Goal: Information Seeking & Learning: Learn about a topic

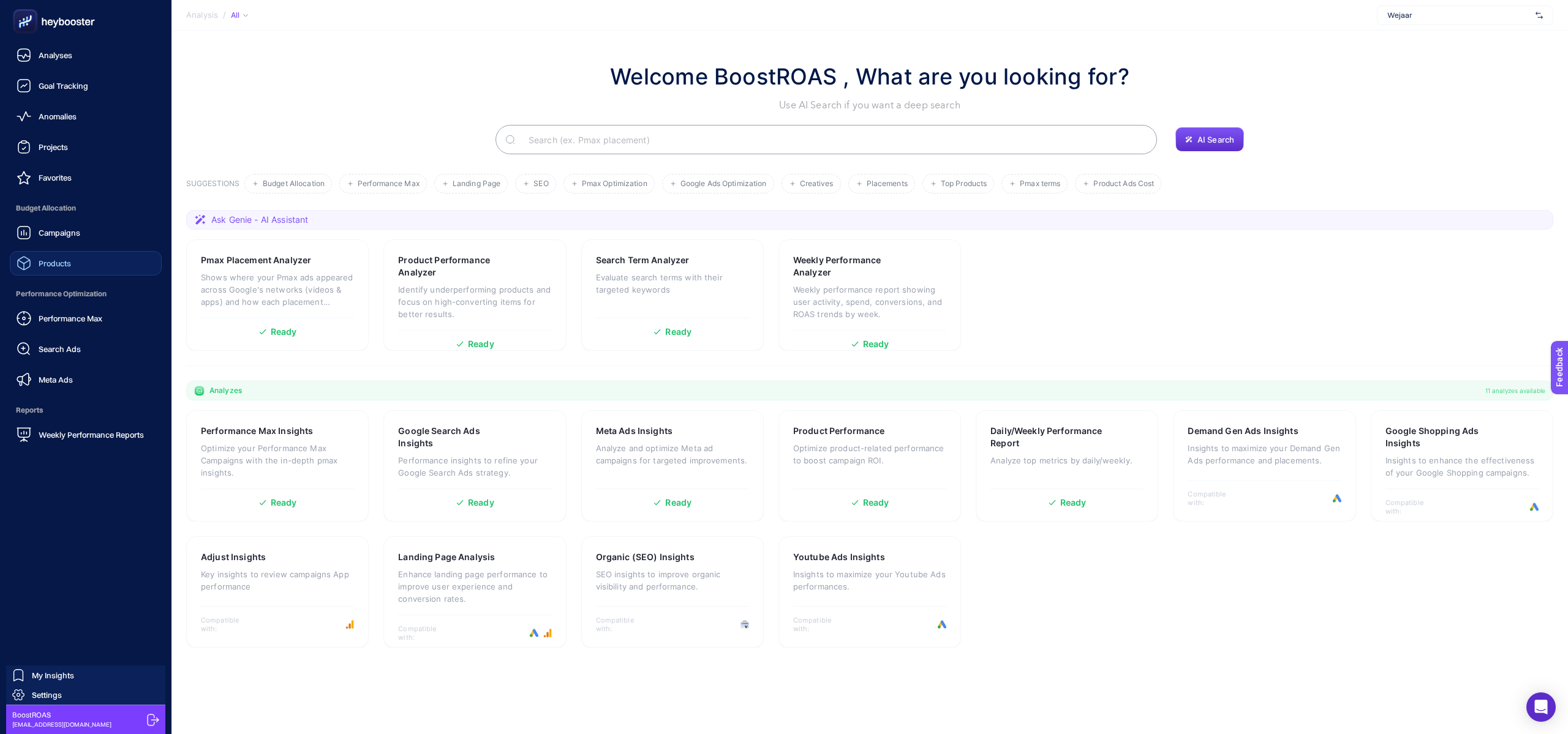
click at [54, 261] on span "Products" at bounding box center [54, 264] width 32 height 10
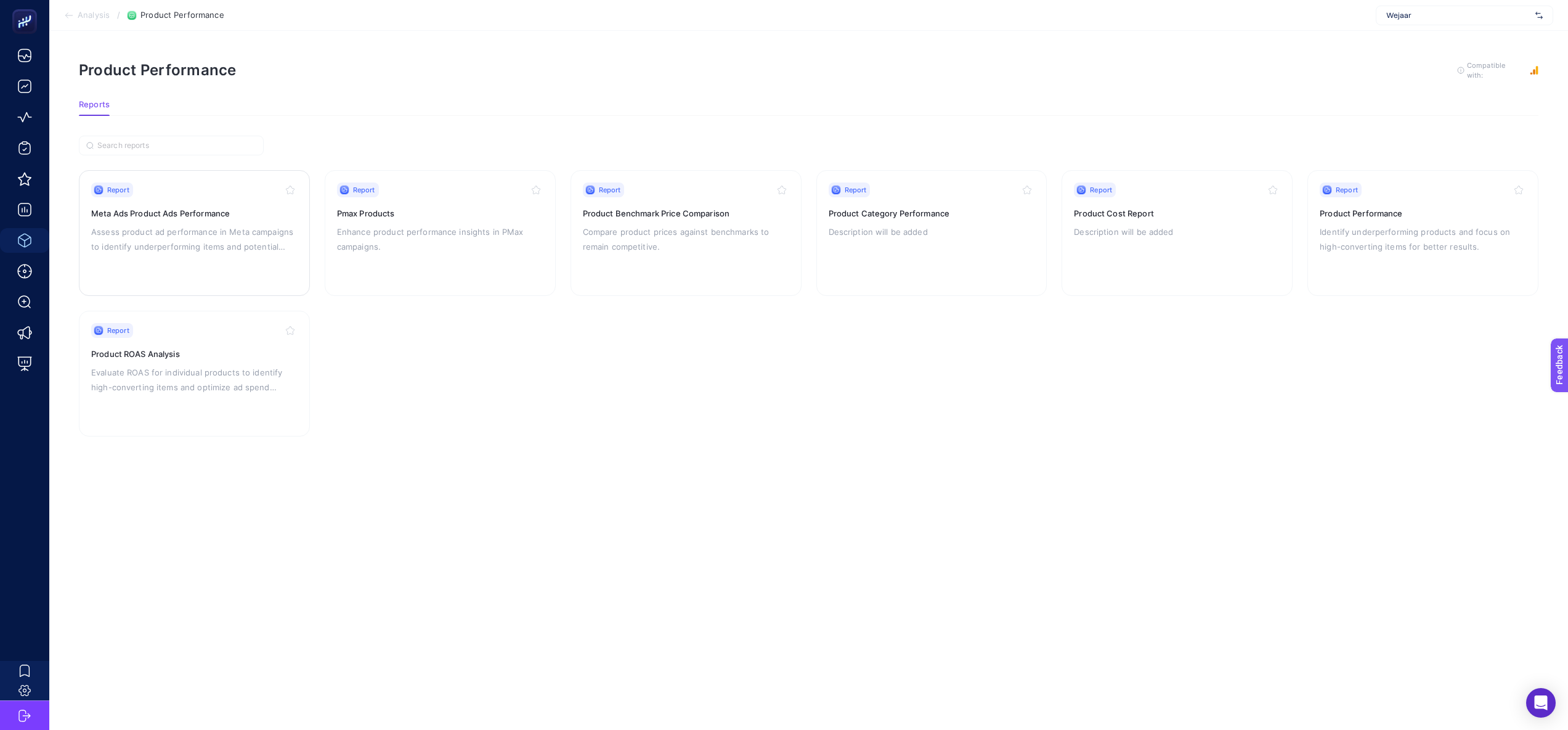
click at [221, 265] on div "Report Meta Ads Product Ads Performance Assess product ad performance in Meta c…" at bounding box center [194, 233] width 206 height 101
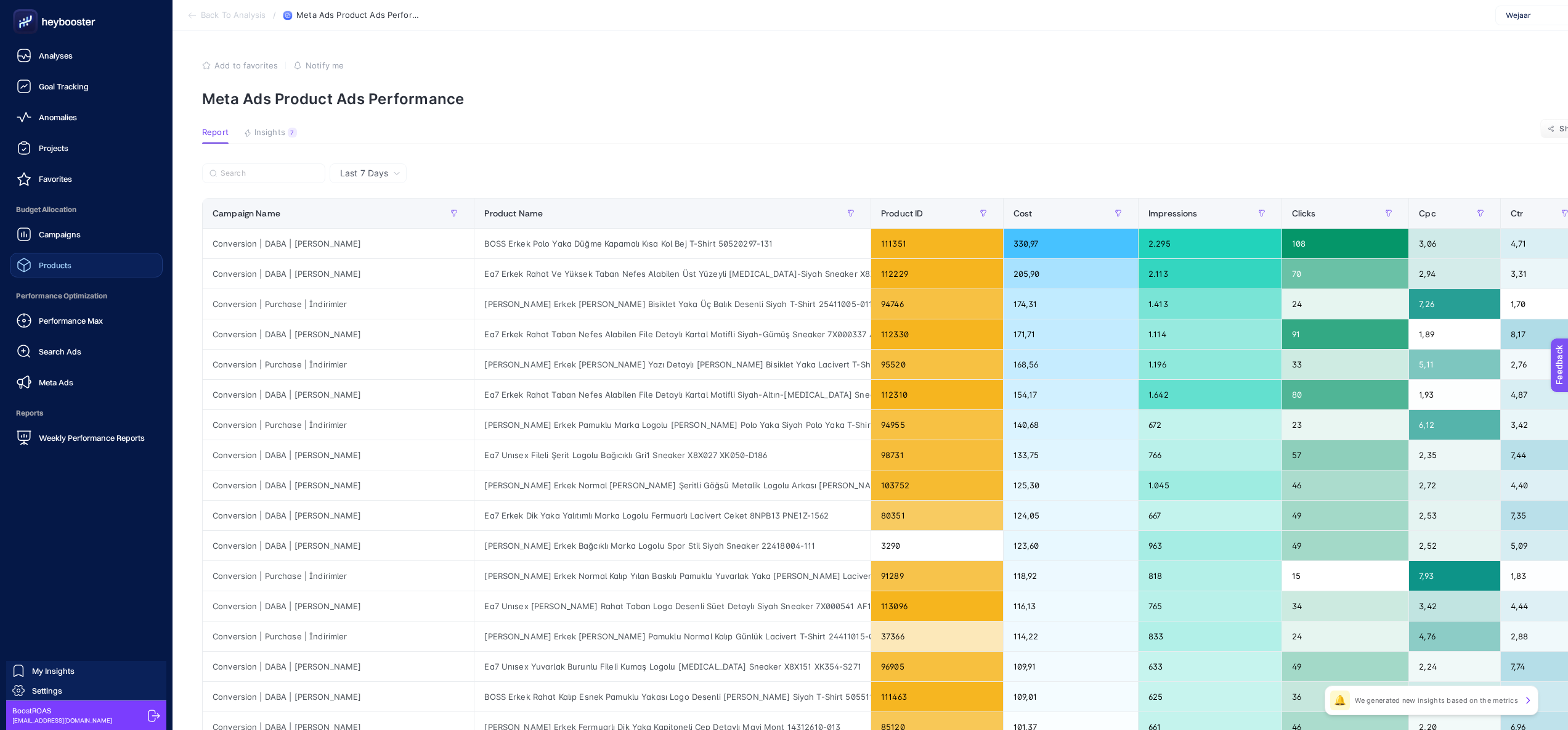
click at [59, 263] on span "Products" at bounding box center [54, 265] width 33 height 10
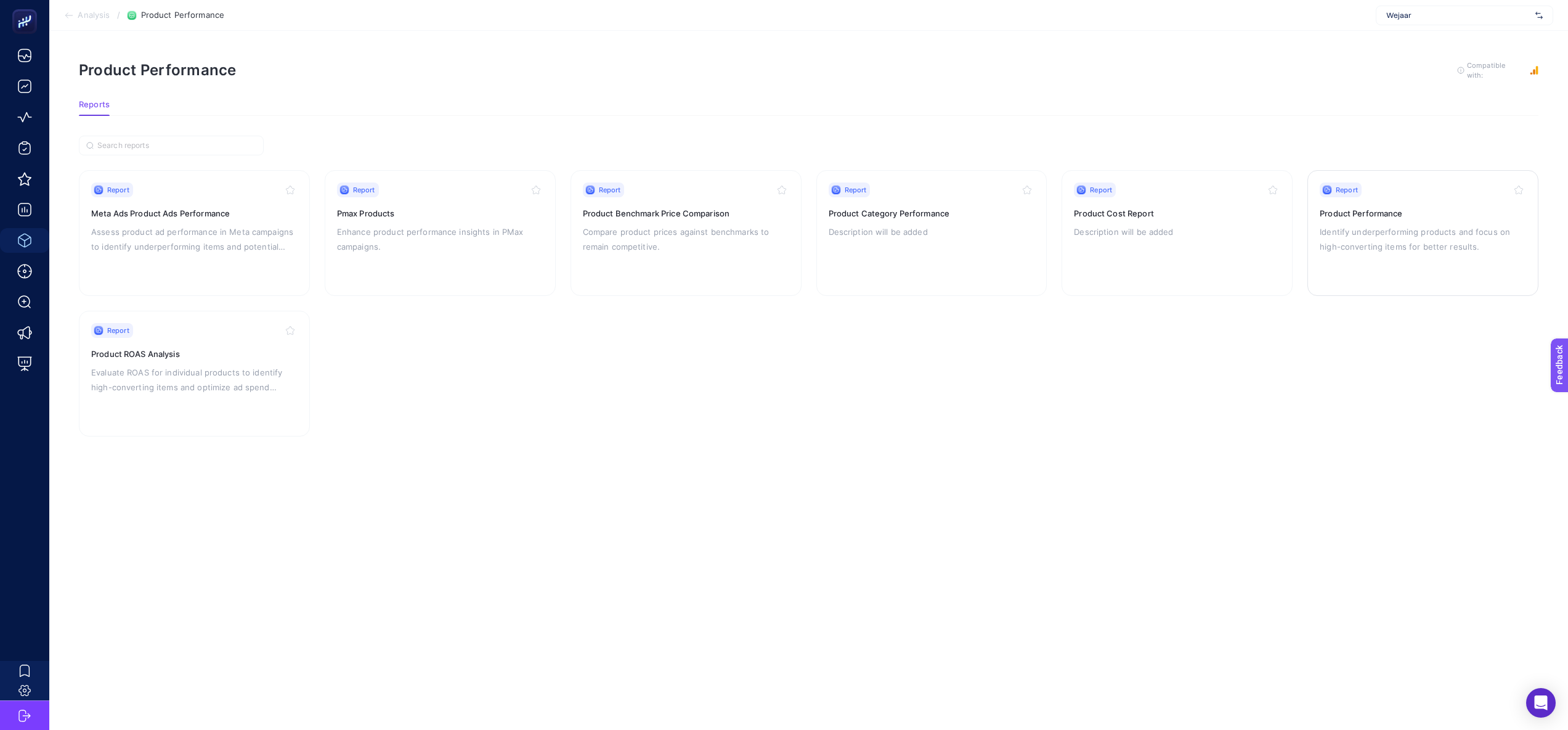
click at [1340, 261] on div "Report Product Performance Identify underperforming products and focus on high-…" at bounding box center [1423, 233] width 206 height 101
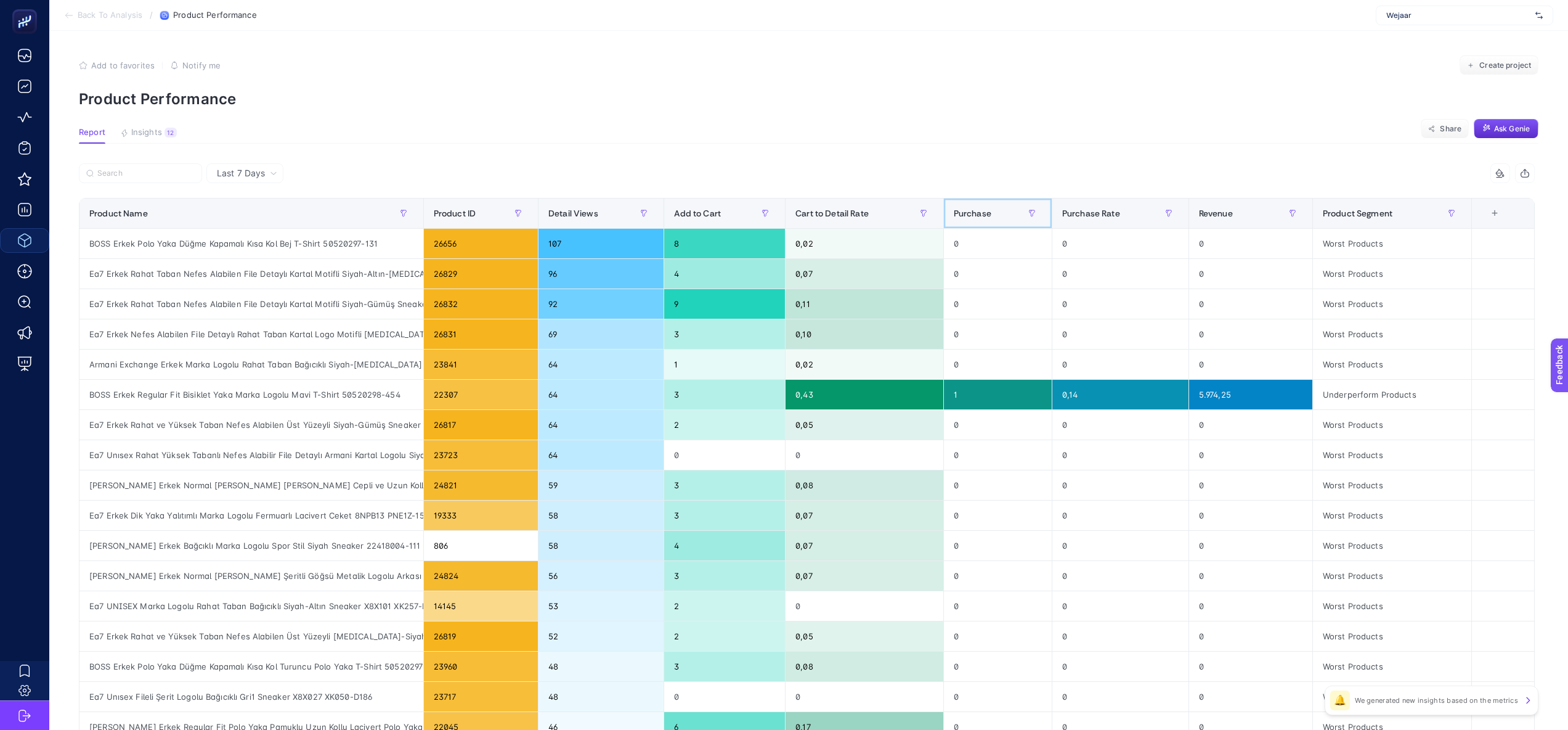
click at [1004, 207] on div "Purchase" at bounding box center [997, 213] width 88 height 20
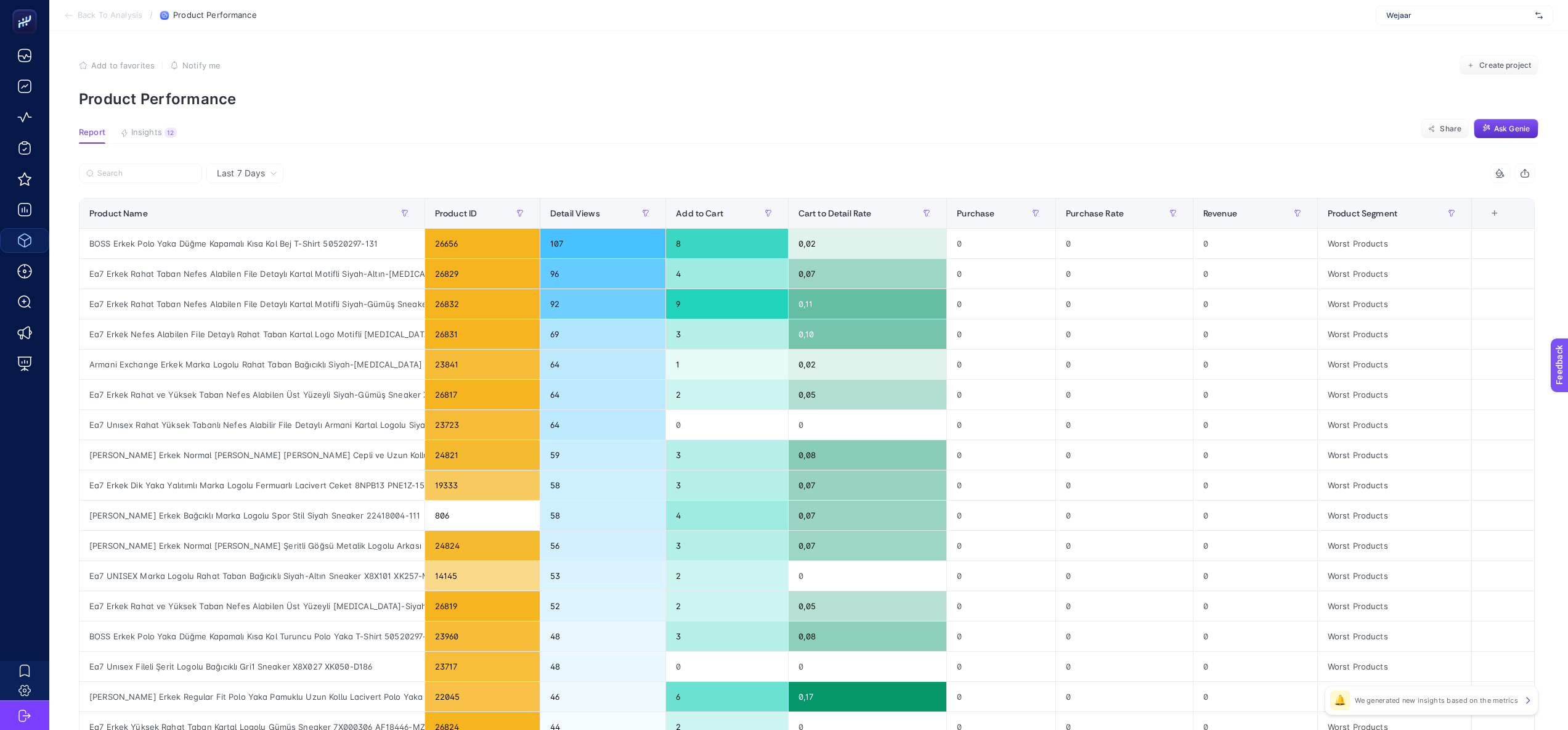
click at [1395, 17] on span "Wejaar" at bounding box center [1459, 16] width 145 height 10
type input "he-qa"
click at [1409, 45] on span "[DOMAIN_NAME]" at bounding box center [1414, 41] width 56 height 10
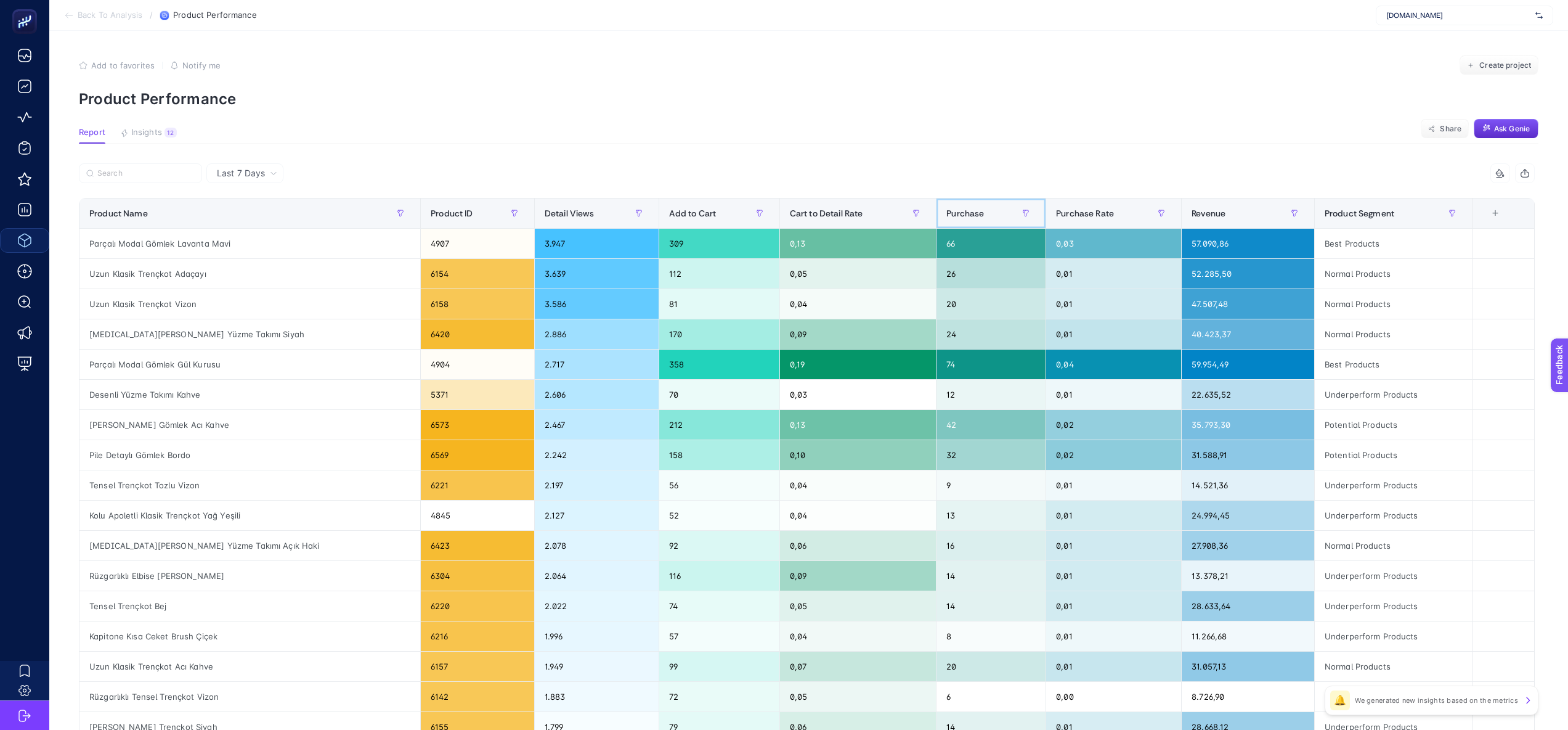
click at [955, 208] on div "Purchase" at bounding box center [992, 213] width 89 height 20
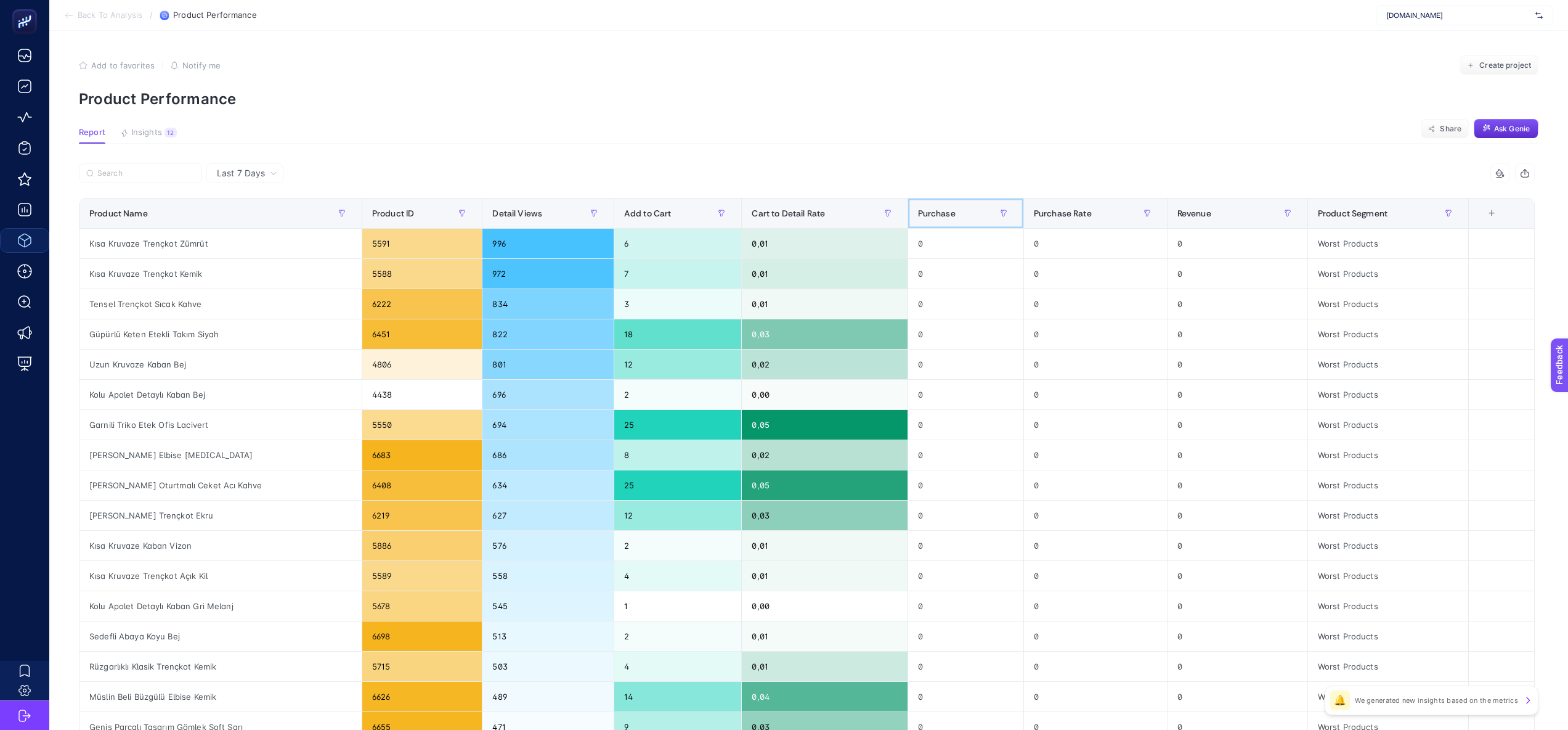
click at [955, 208] on div "Purchase" at bounding box center [966, 213] width 95 height 20
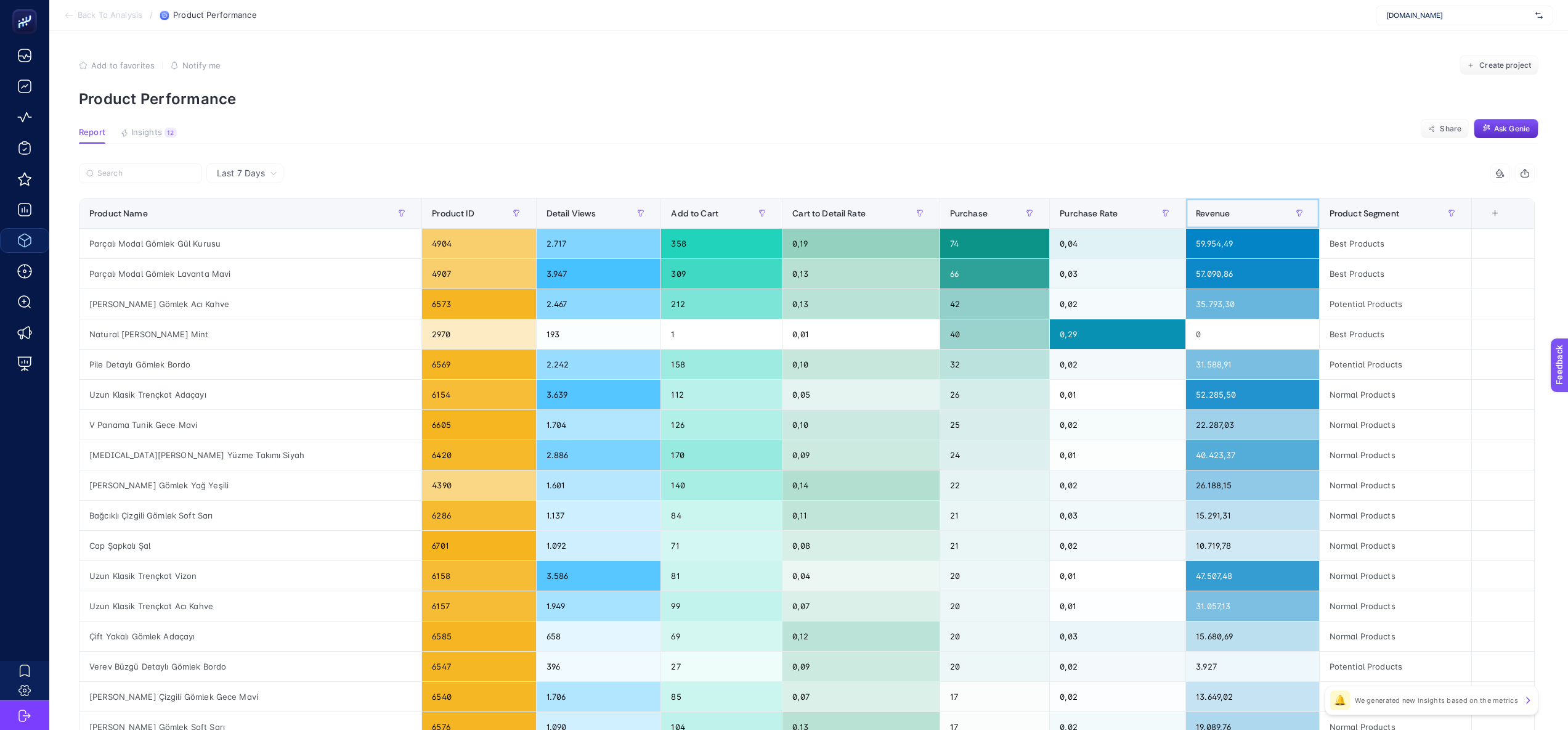
click at [1197, 215] on span "Revenue" at bounding box center [1213, 213] width 34 height 10
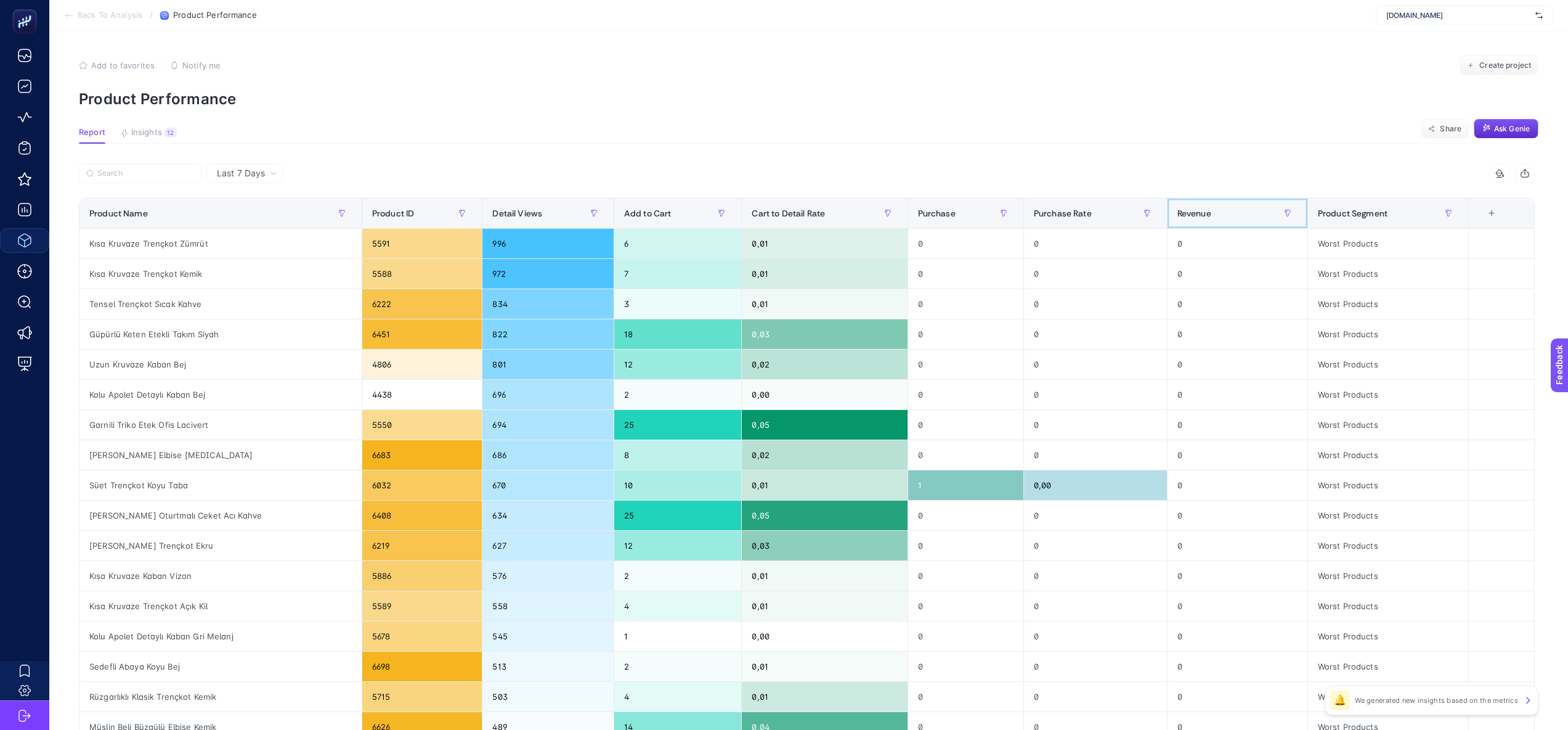
click at [1185, 215] on span "Revenue" at bounding box center [1195, 213] width 34 height 10
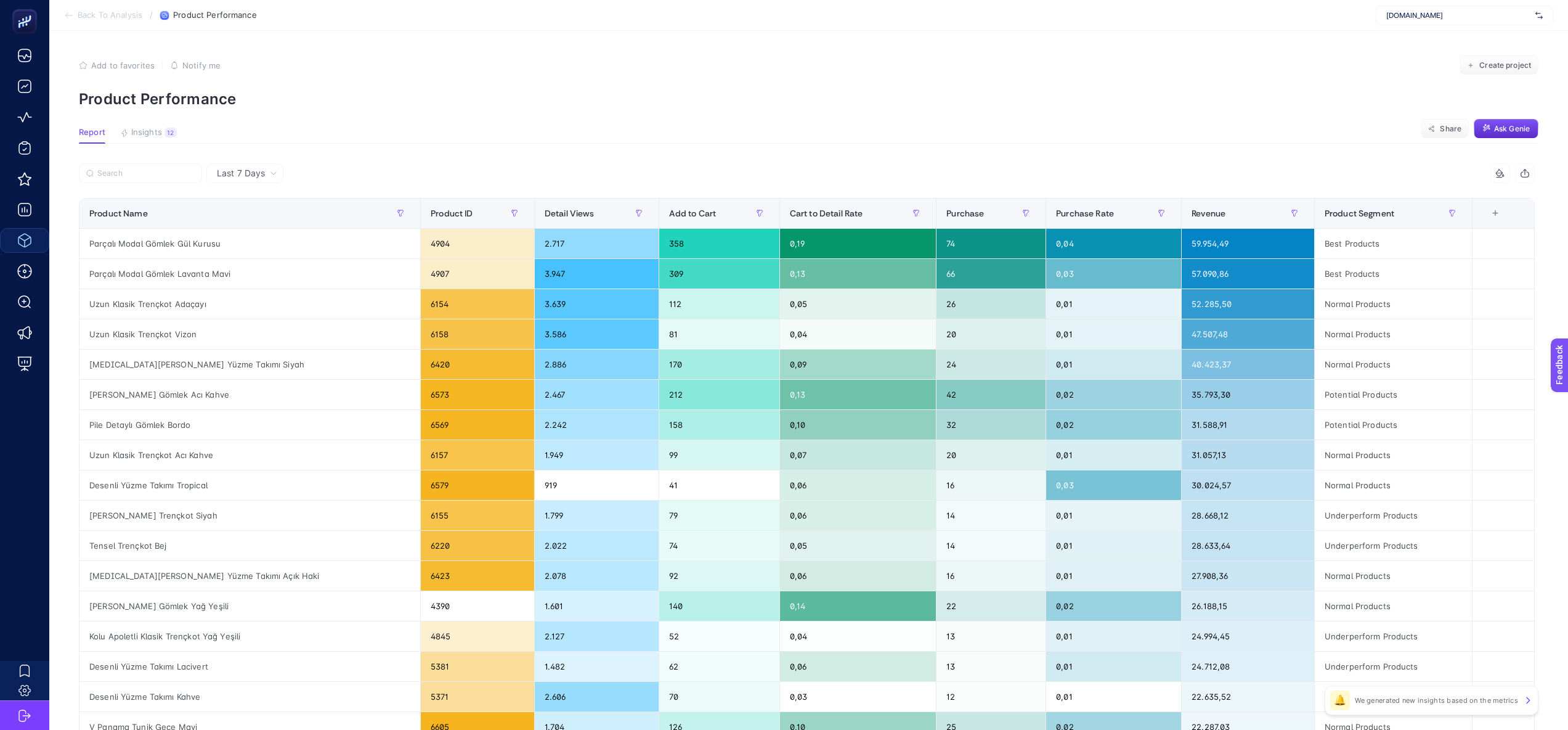
click at [1129, 178] on div "7 items selected" at bounding box center [1171, 173] width 728 height 20
drag, startPoint x: 919, startPoint y: 155, endPoint x: 911, endPoint y: 154, distance: 8.1
click at [911, 154] on article "Add to favorites false Notify me Create project Product Performance Report Insi…" at bounding box center [809, 512] width 1519 height 963
click at [1504, 205] on th "9 items selected +" at bounding box center [1503, 213] width 62 height 30
click at [1504, 207] on th "9 items selected +" at bounding box center [1503, 213] width 62 height 30
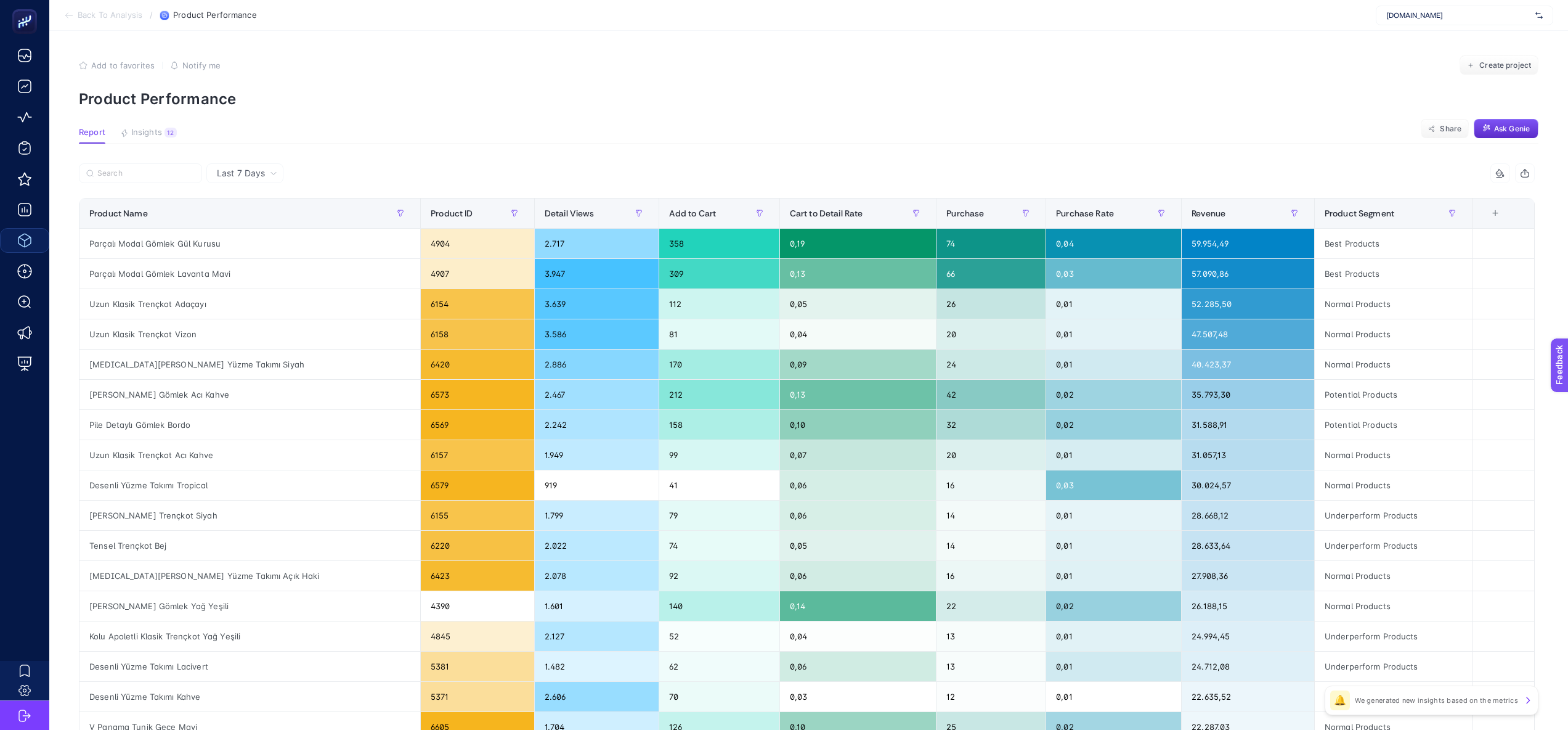
click at [1504, 210] on div "+" at bounding box center [1496, 213] width 24 height 10
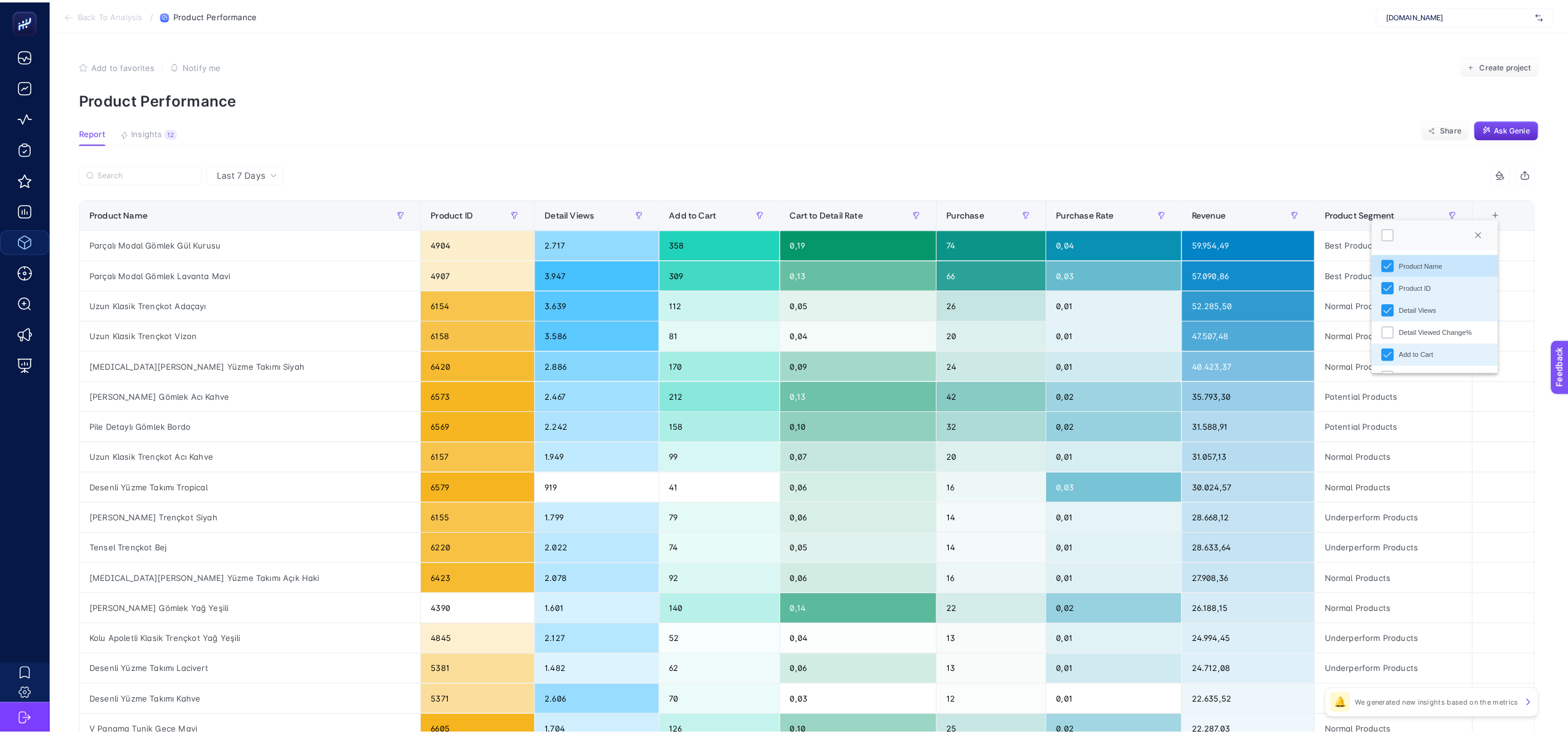
scroll to position [9, 60]
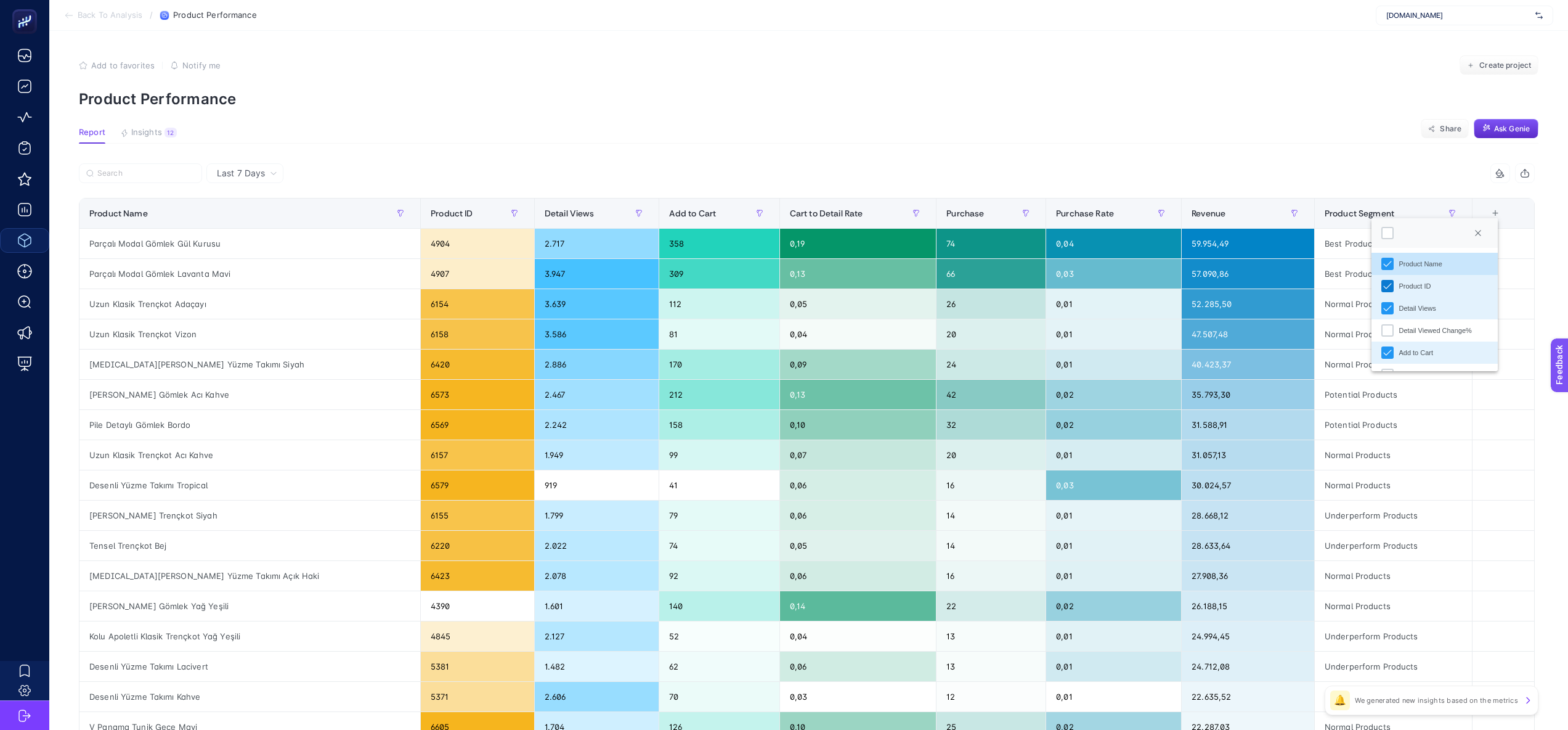
click at [1388, 284] on icon "Product ID" at bounding box center [1388, 285] width 9 height 9
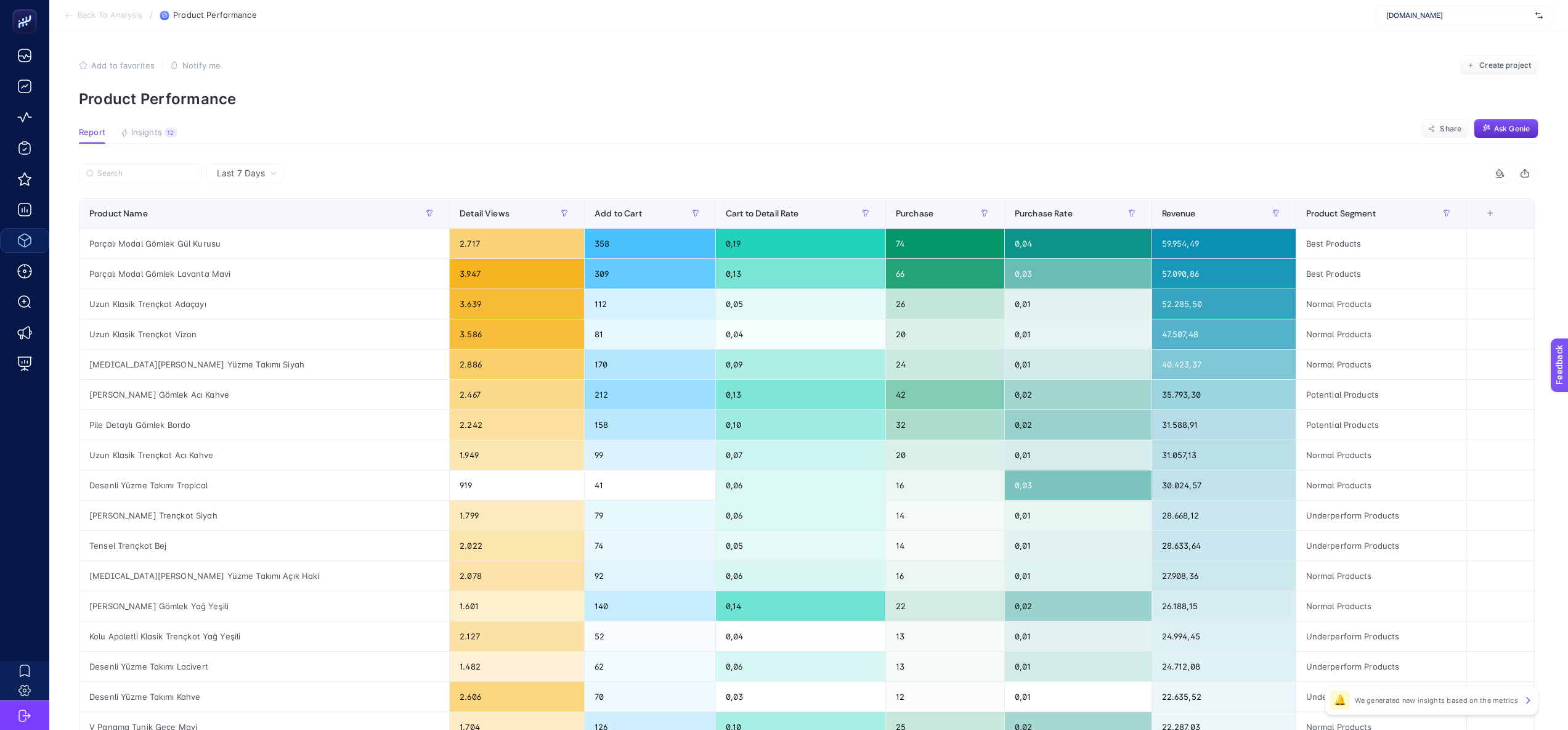
click at [1275, 178] on div "7 items selected" at bounding box center [1171, 173] width 728 height 20
click at [212, 251] on div "Parçalı Modal Gömlek Gül Kurusu" at bounding box center [263, 244] width 369 height 30
copy tr "Parçalı Modal Gömlek Gül Kurusu"
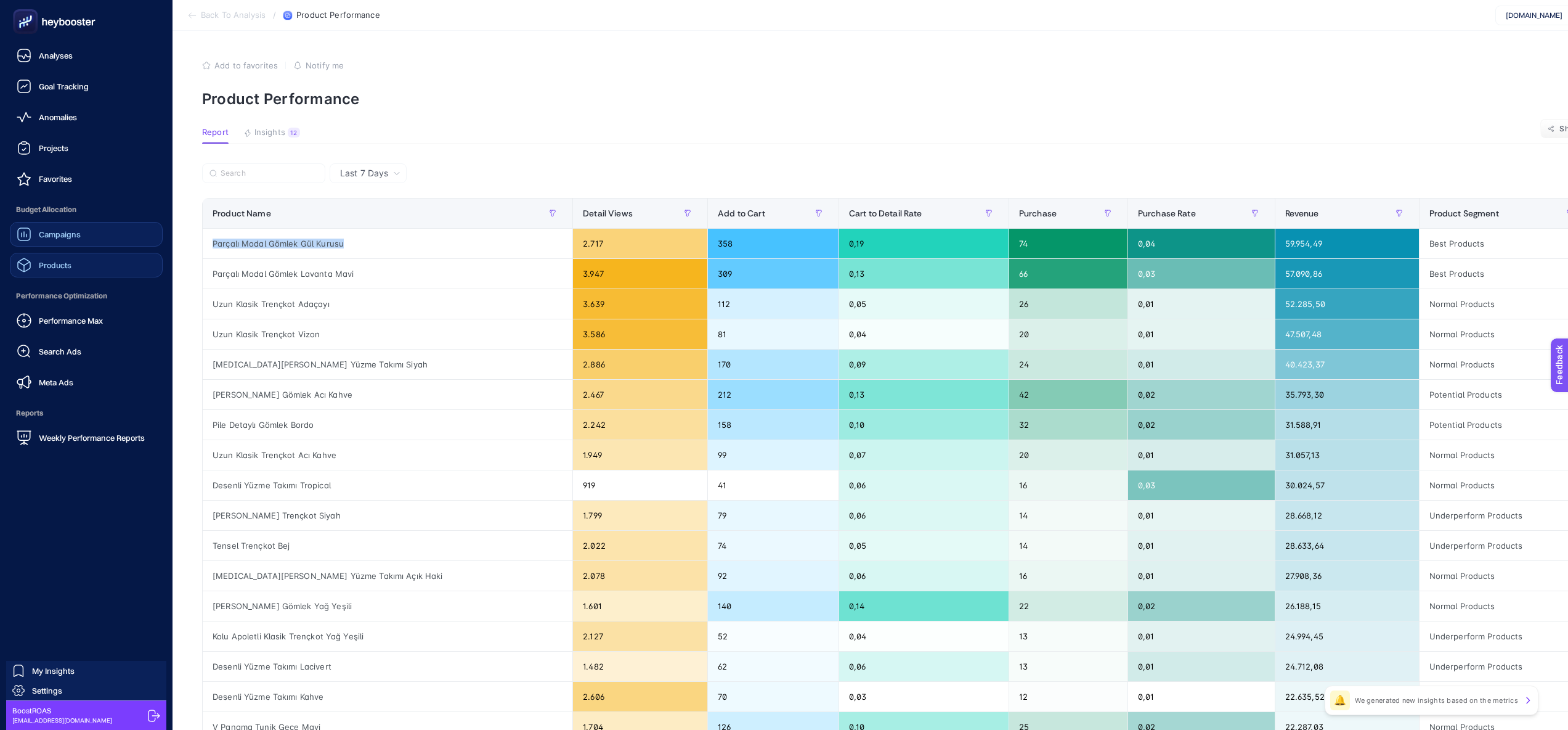
click at [67, 246] on link "Campaigns" at bounding box center [86, 234] width 153 height 25
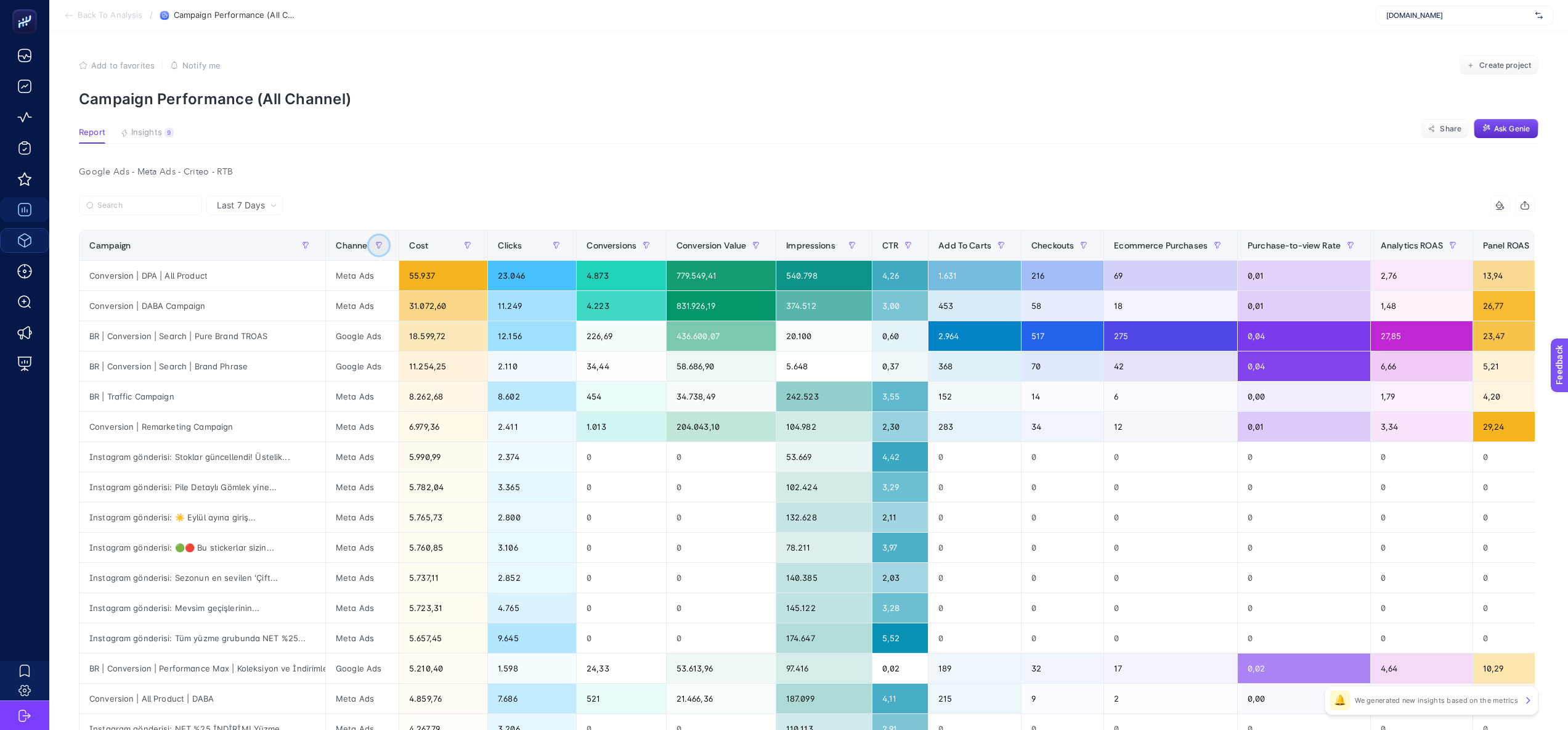
click at [384, 250] on button "button" at bounding box center [379, 246] width 20 height 20
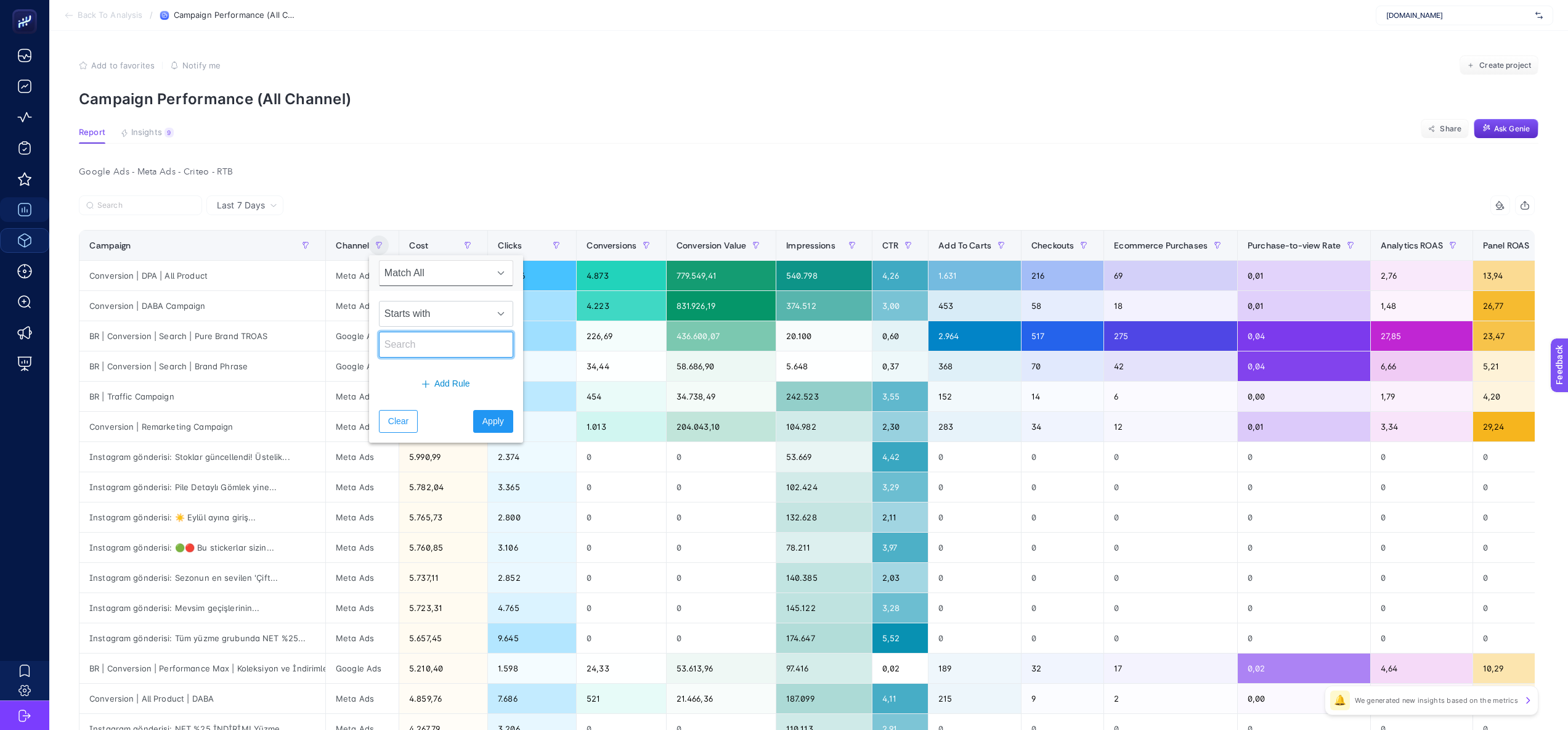
click at [403, 335] on input "text" at bounding box center [447, 345] width 135 height 26
type input "google"
click at [477, 412] on button "Apply" at bounding box center [493, 421] width 40 height 23
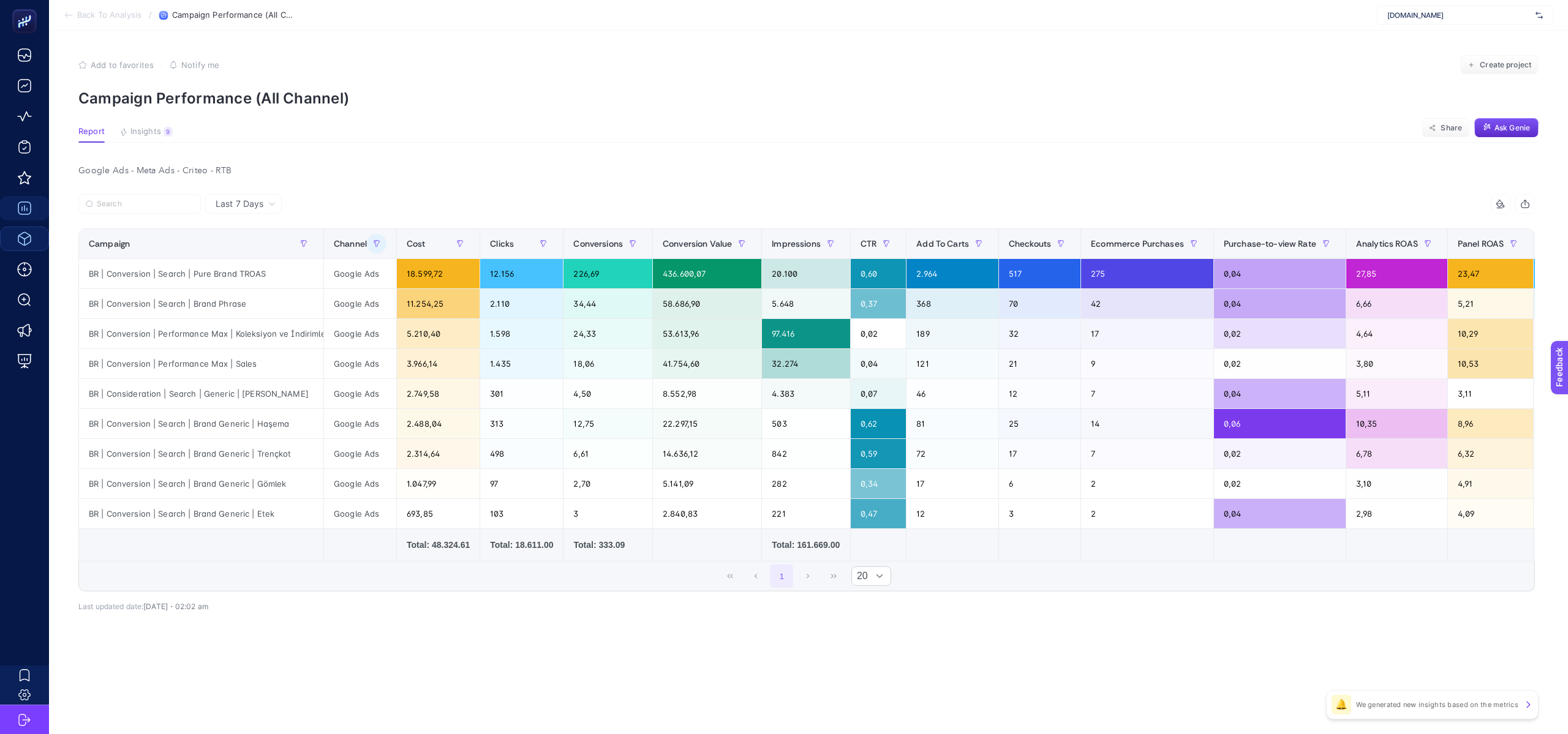
click at [656, 159] on article "Add to favorites false Notify me Create project Campaign Performance (All Chann…" at bounding box center [808, 382] width 1519 height 703
click at [658, 169] on div "Google Ads - Meta Ads - Criteo - RTB" at bounding box center [806, 170] width 1475 height 17
click at [1004, 572] on div "1 20" at bounding box center [806, 577] width 1455 height 30
click at [1007, 573] on div "1 20" at bounding box center [806, 577] width 1455 height 30
click at [1017, 245] on span "Checkouts" at bounding box center [1030, 244] width 42 height 10
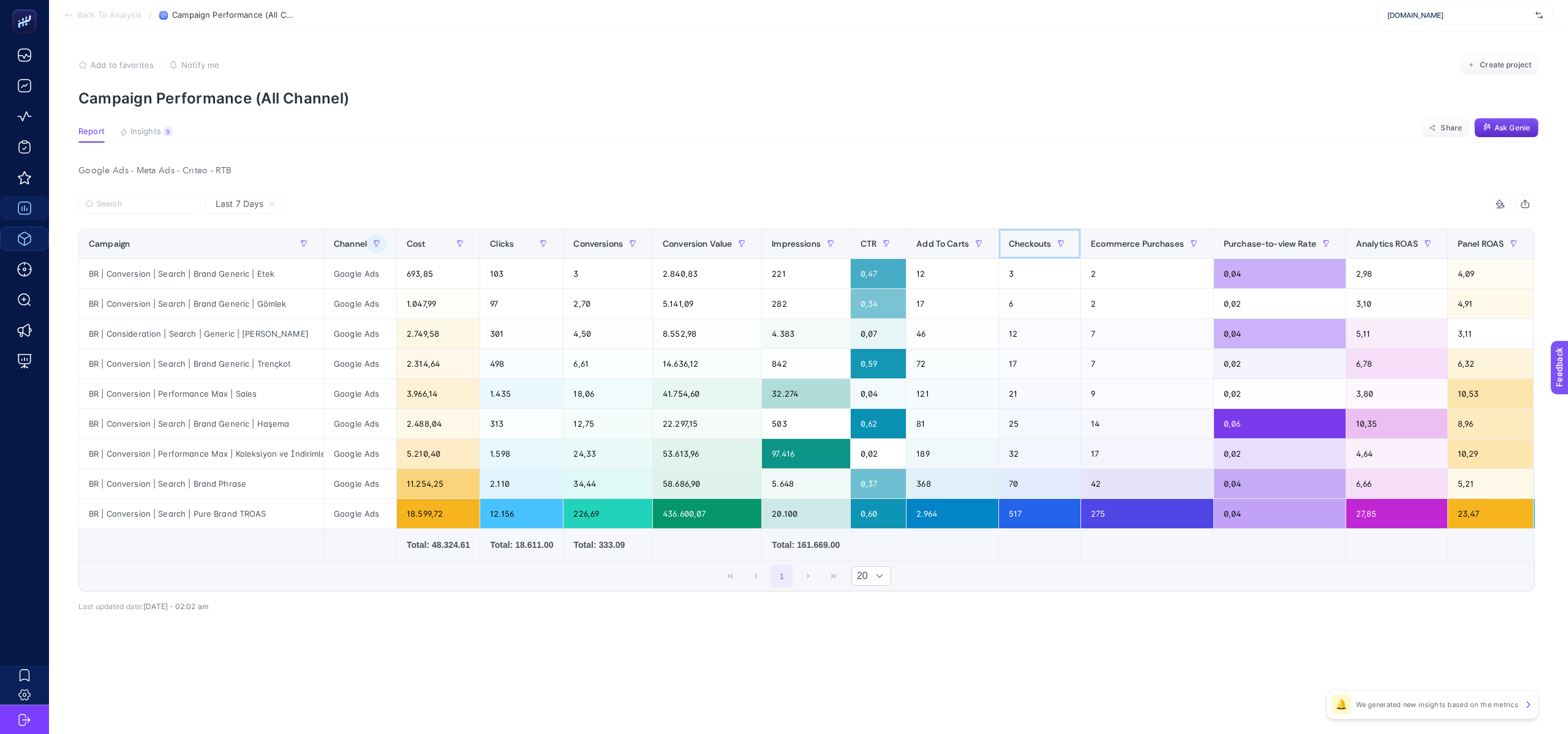
click at [1024, 248] on span "Checkouts" at bounding box center [1030, 244] width 42 height 10
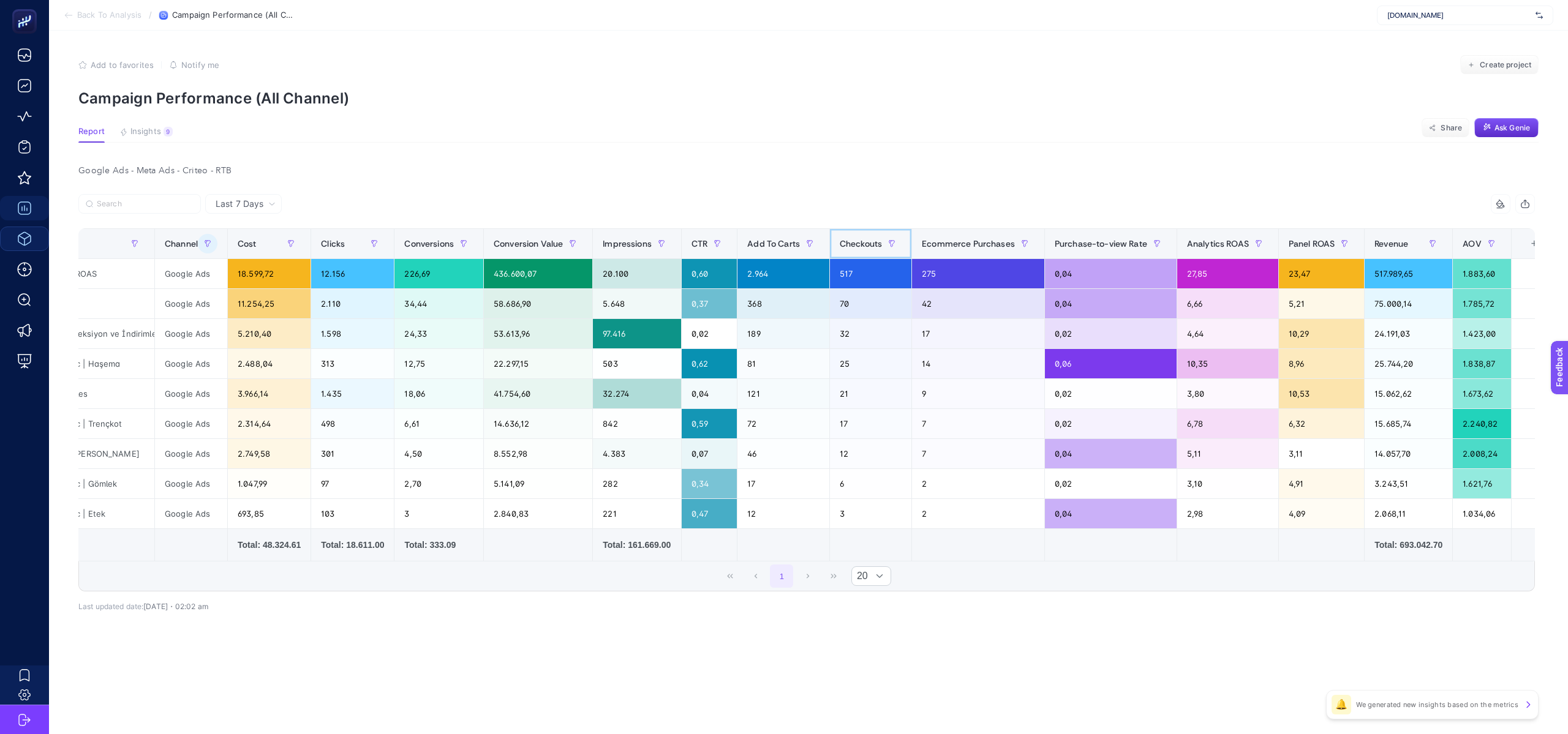
scroll to position [0, 201]
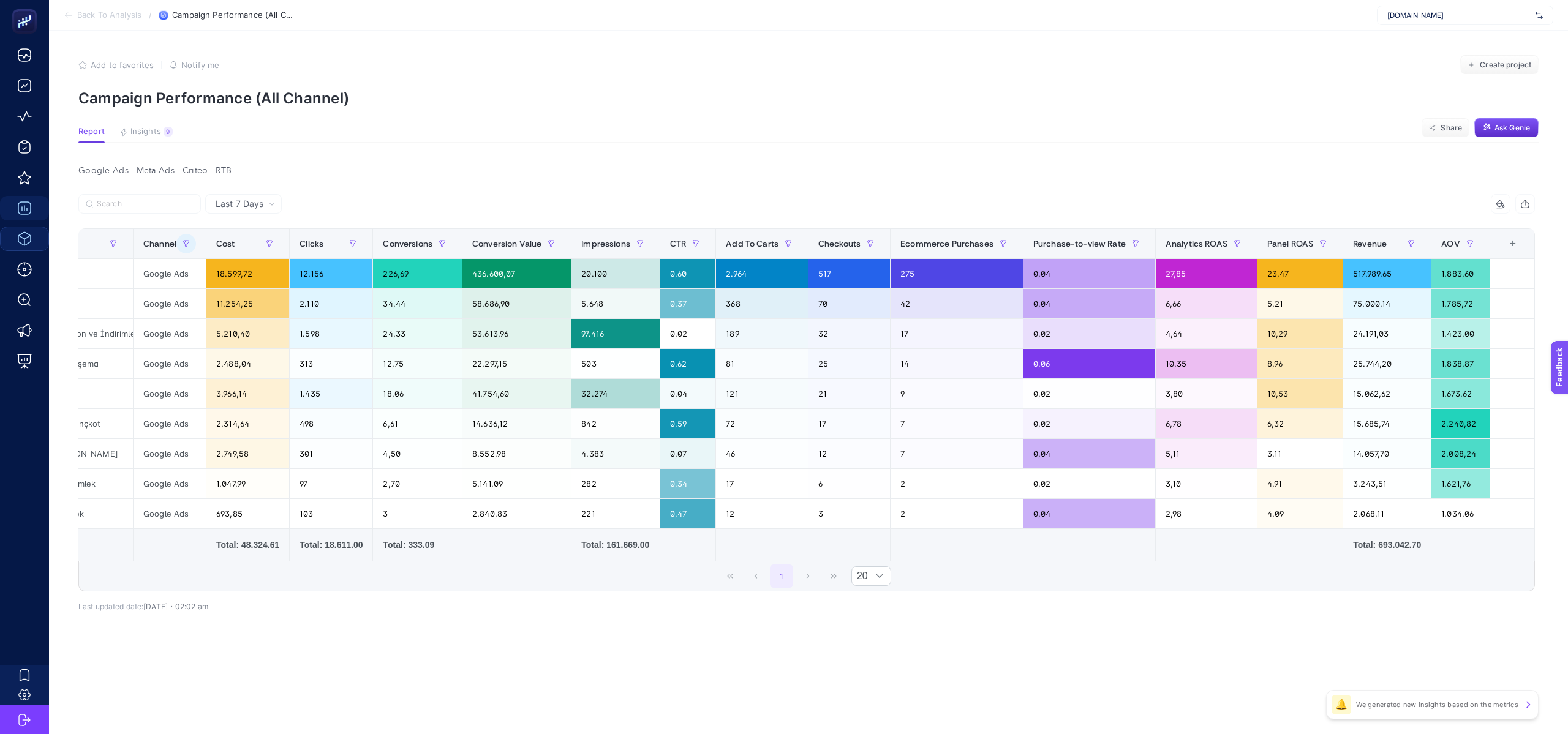
click at [1516, 239] on div "+" at bounding box center [1513, 244] width 24 height 10
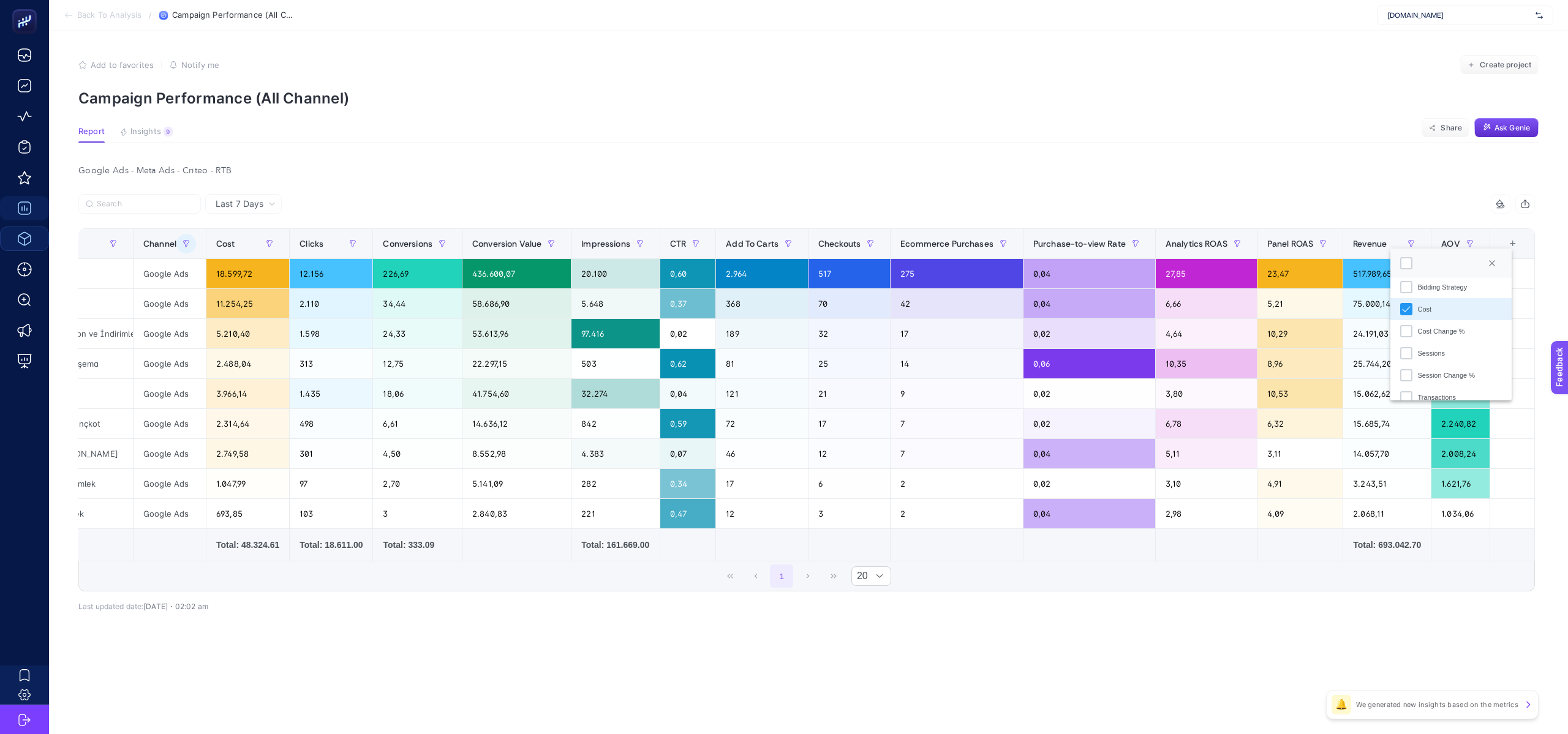
scroll to position [0, 0]
click at [1404, 312] on icon "Channel" at bounding box center [1406, 316] width 9 height 9
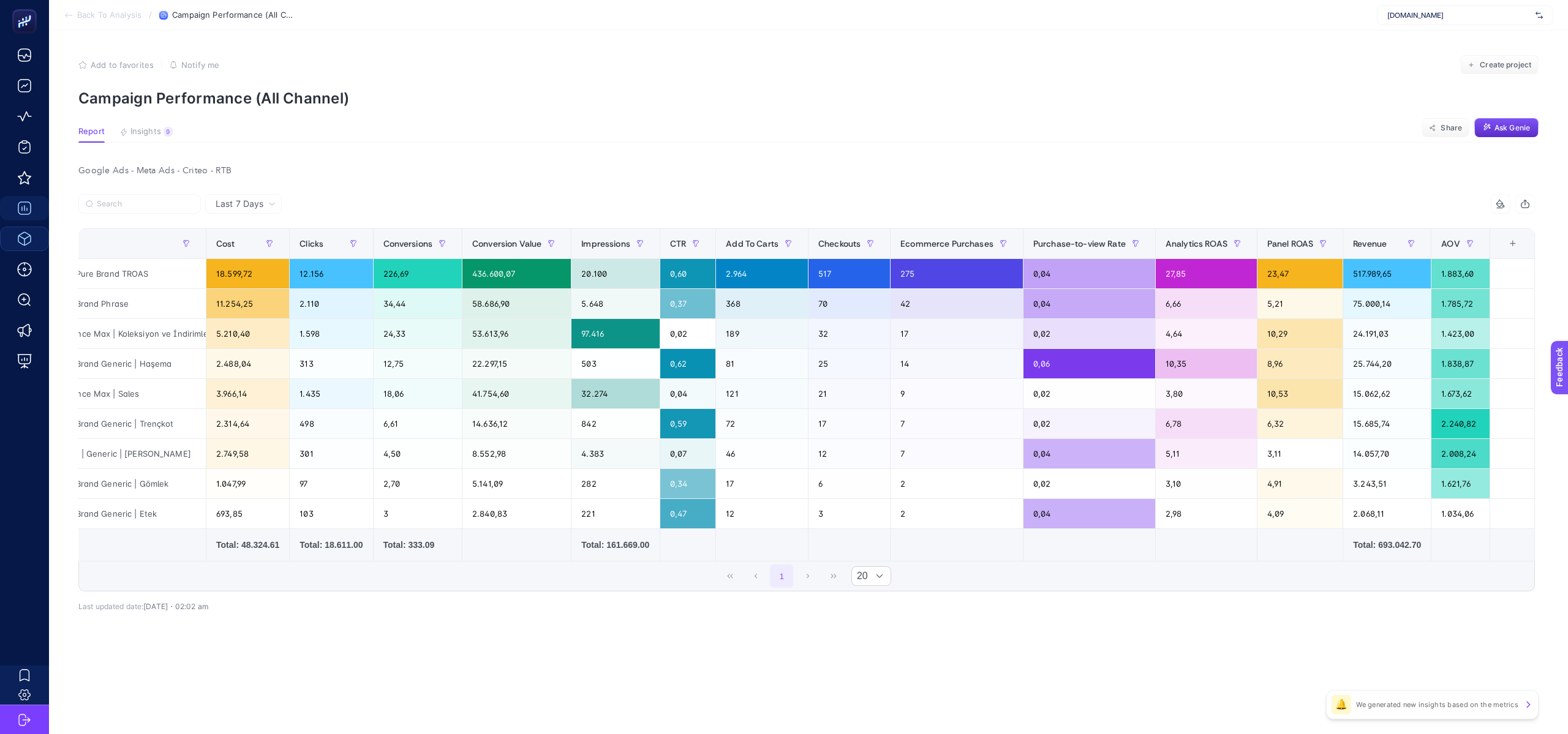
scroll to position [0, 129]
click at [1506, 241] on div "+" at bounding box center [1513, 244] width 24 height 10
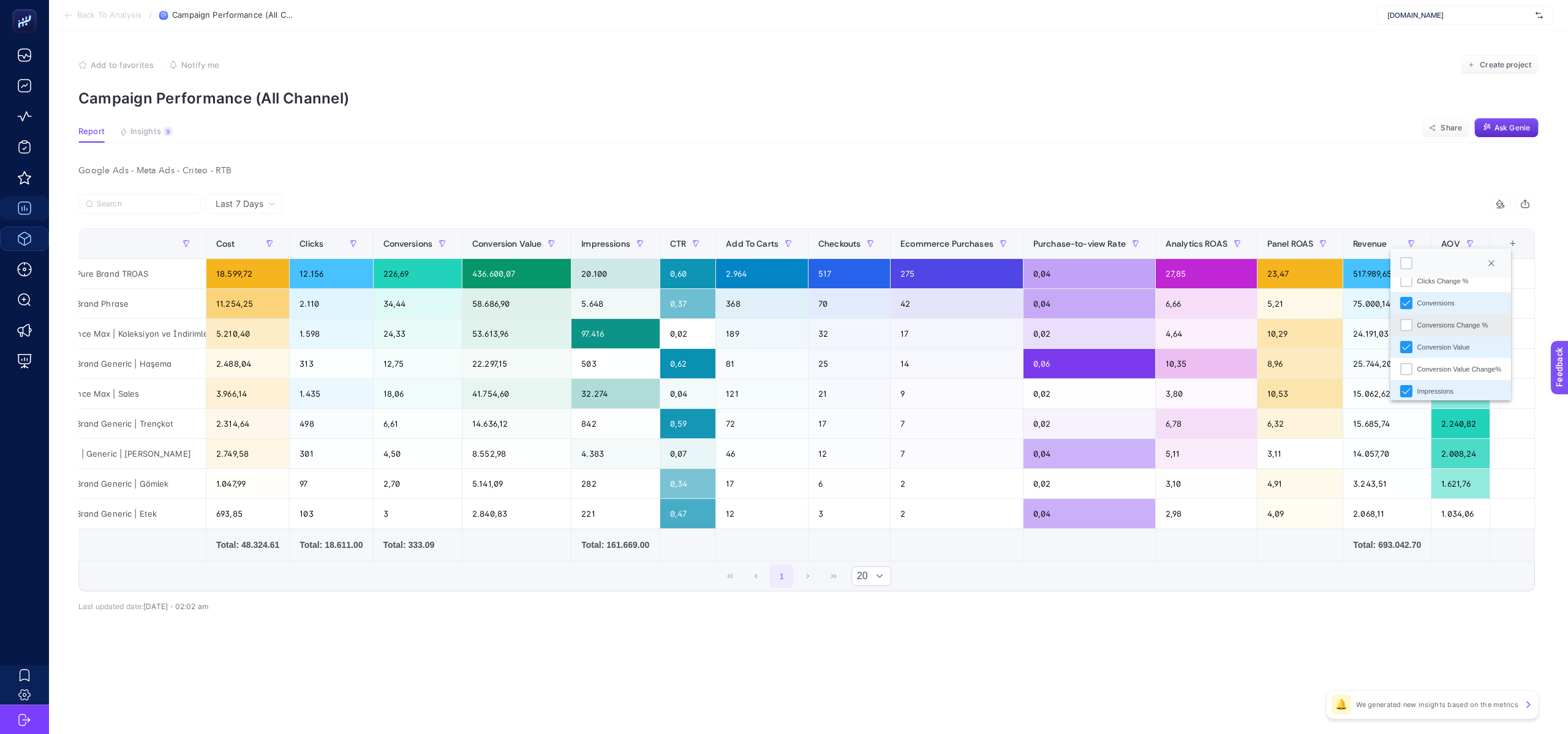
scroll to position [227, 0]
click at [1439, 314] on li "Conversions" at bounding box center [1450, 309] width 121 height 22
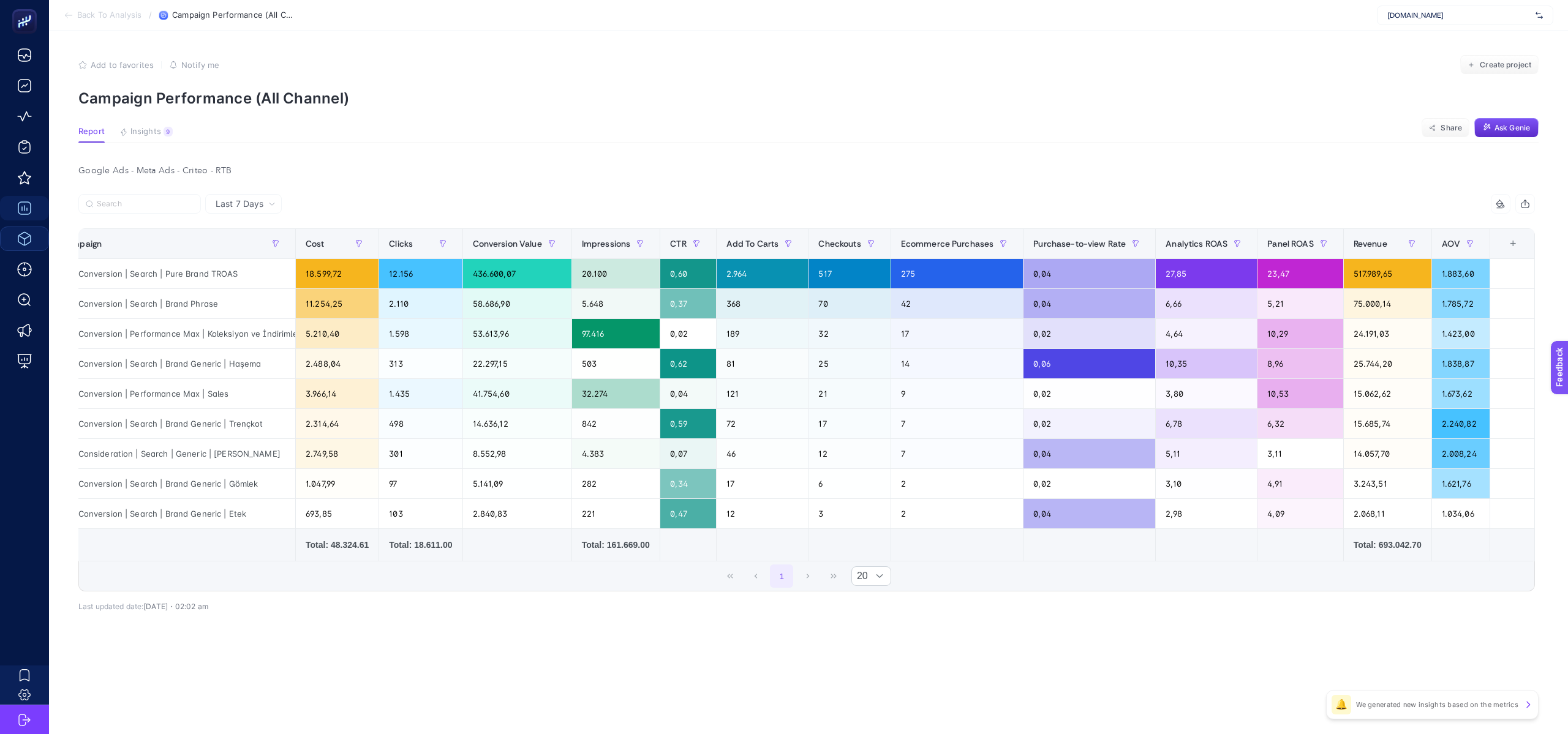
scroll to position [0, 39]
click at [1512, 246] on div "+" at bounding box center [1513, 244] width 24 height 10
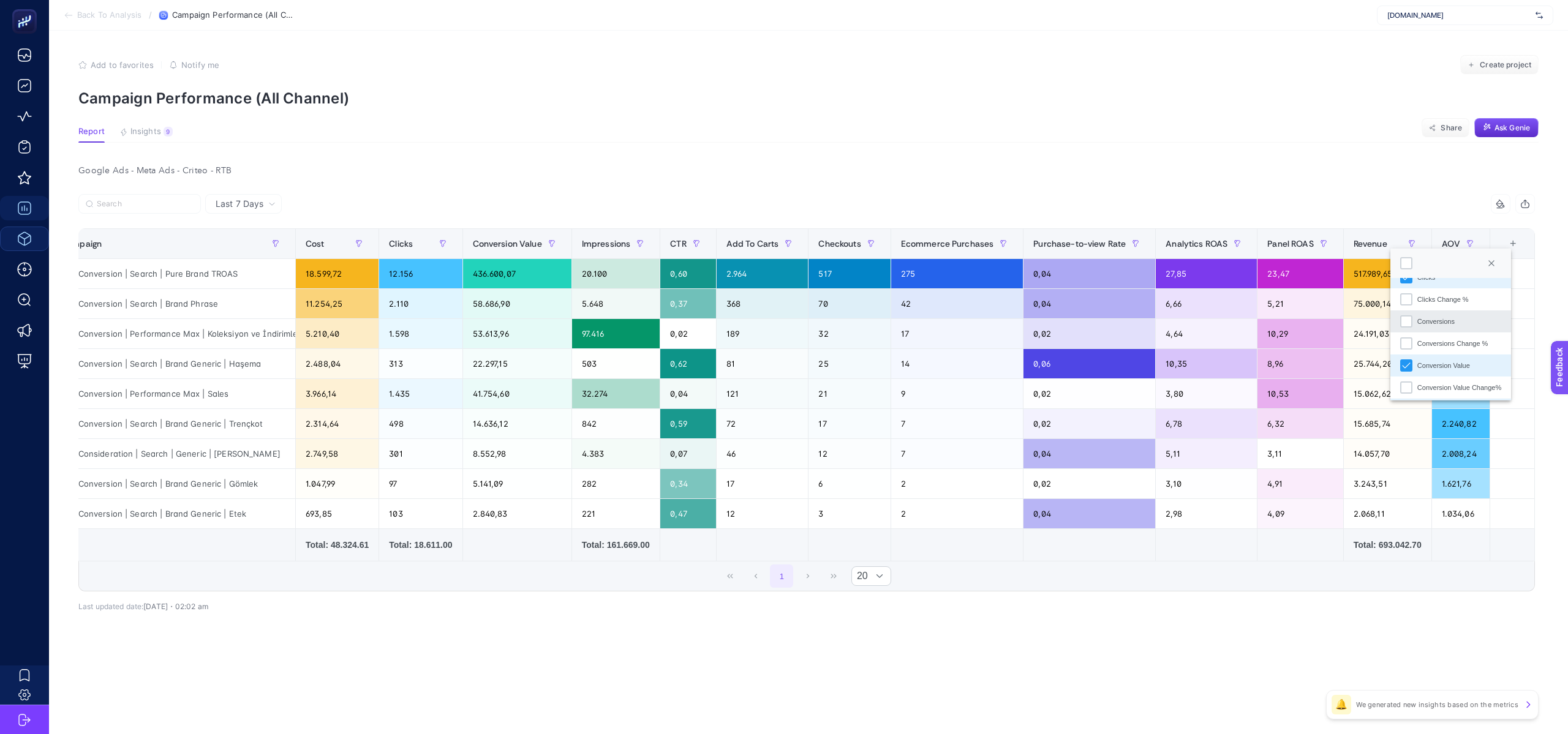
scroll to position [217, 0]
click at [1443, 360] on div "Conversion Value" at bounding box center [1444, 363] width 53 height 11
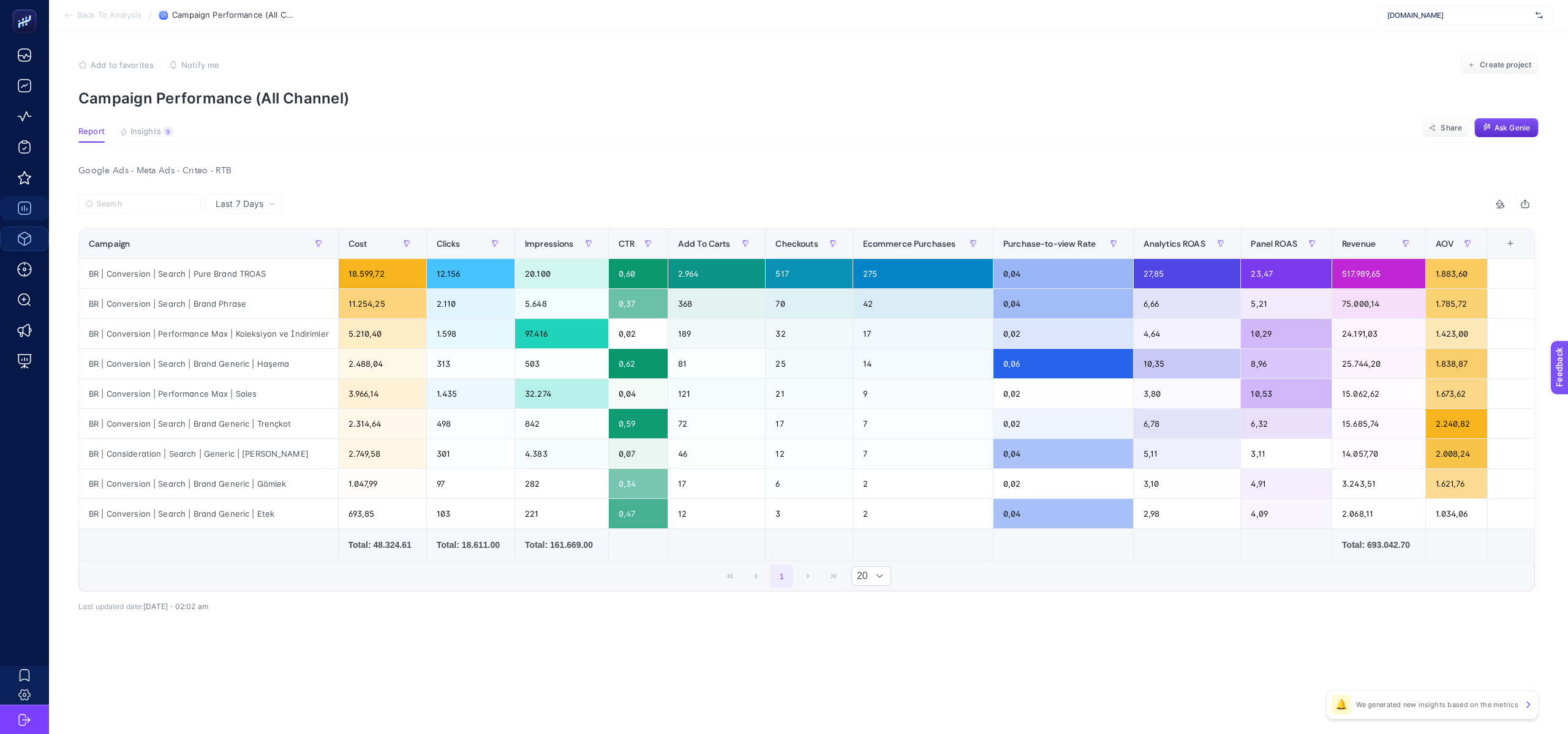
scroll to position [0, 0]
click at [1512, 245] on div "+" at bounding box center [1510, 244] width 24 height 10
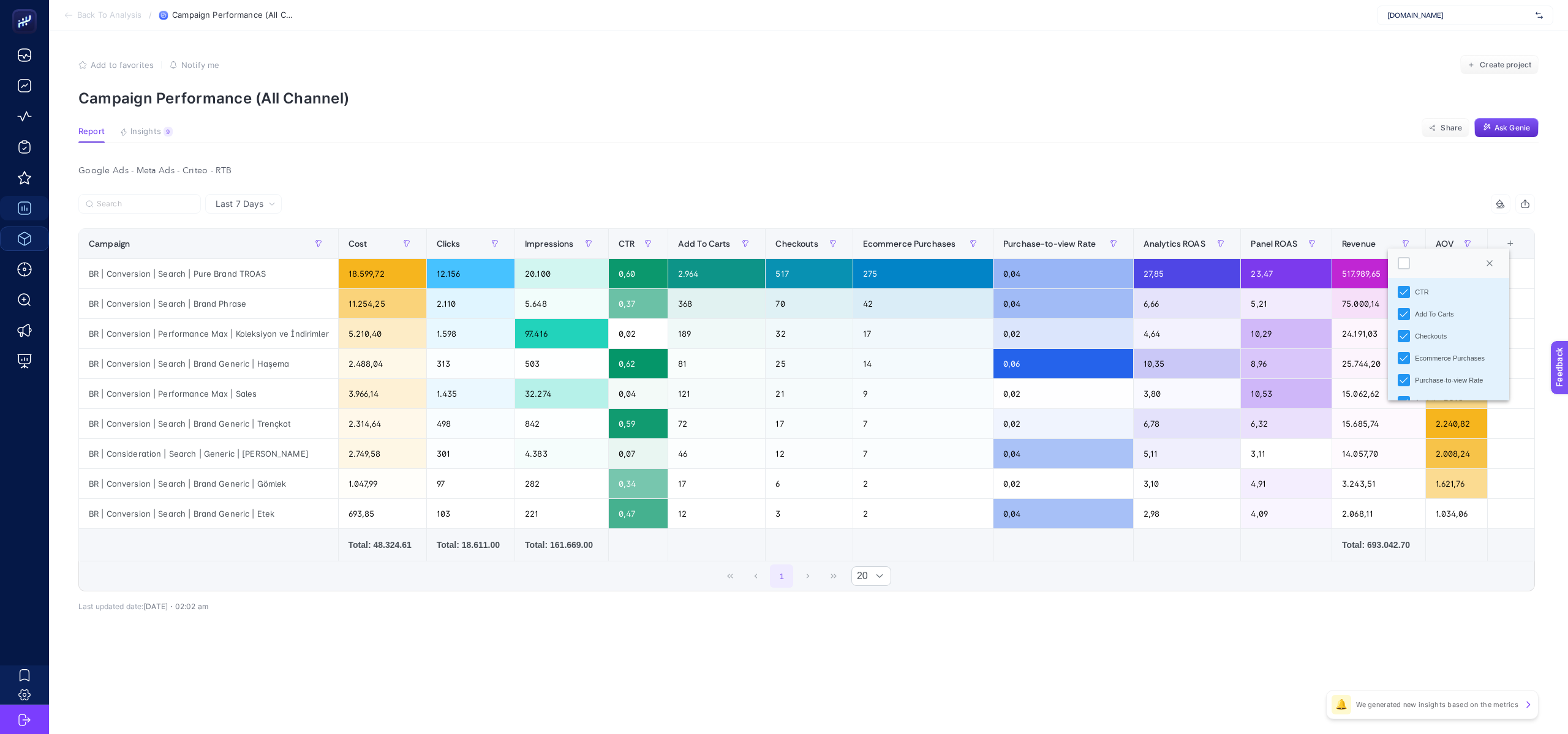
scroll to position [346, 0]
click at [1410, 339] on div "Checkouts" at bounding box center [1404, 343] width 12 height 12
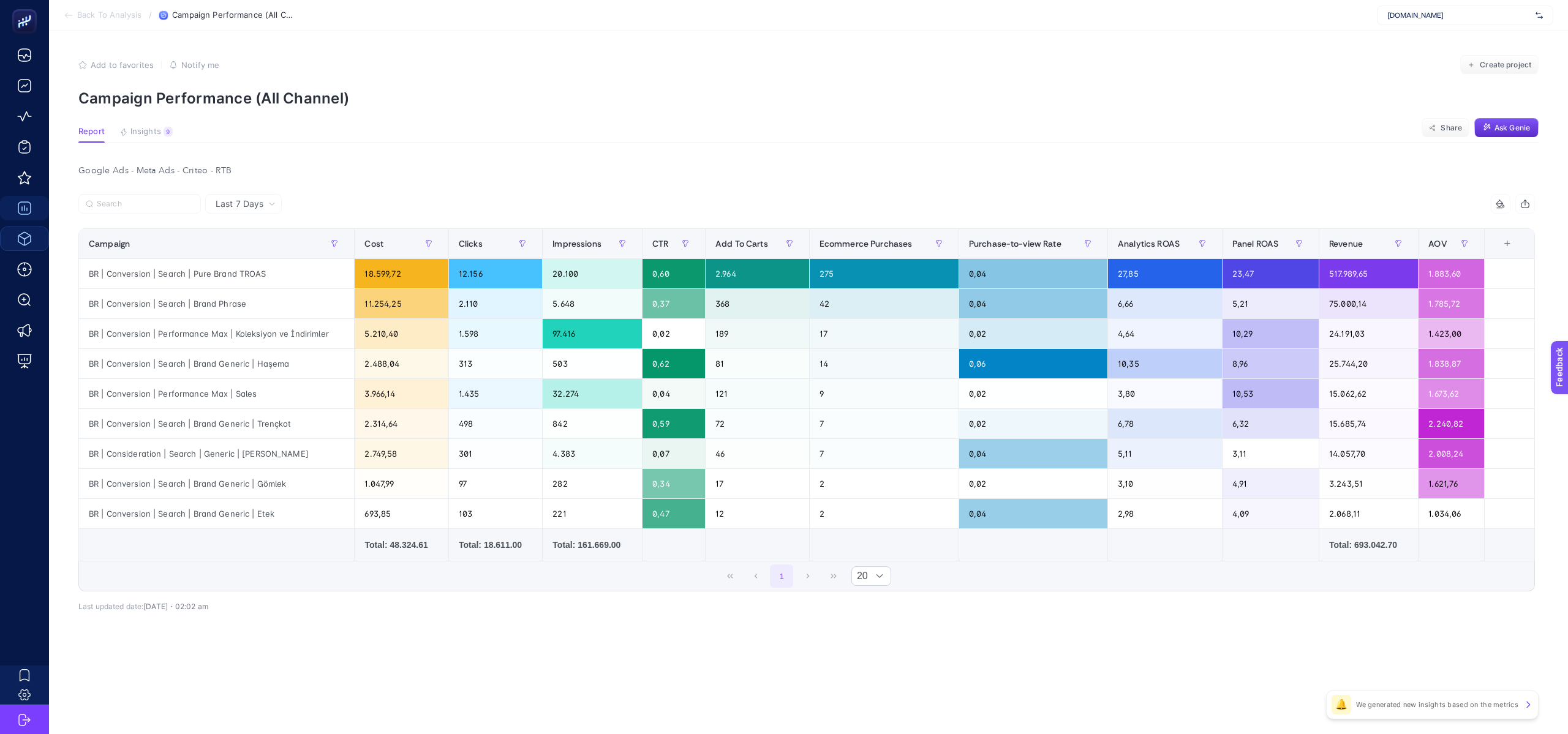
click at [1502, 245] on div "+" at bounding box center [1507, 244] width 24 height 10
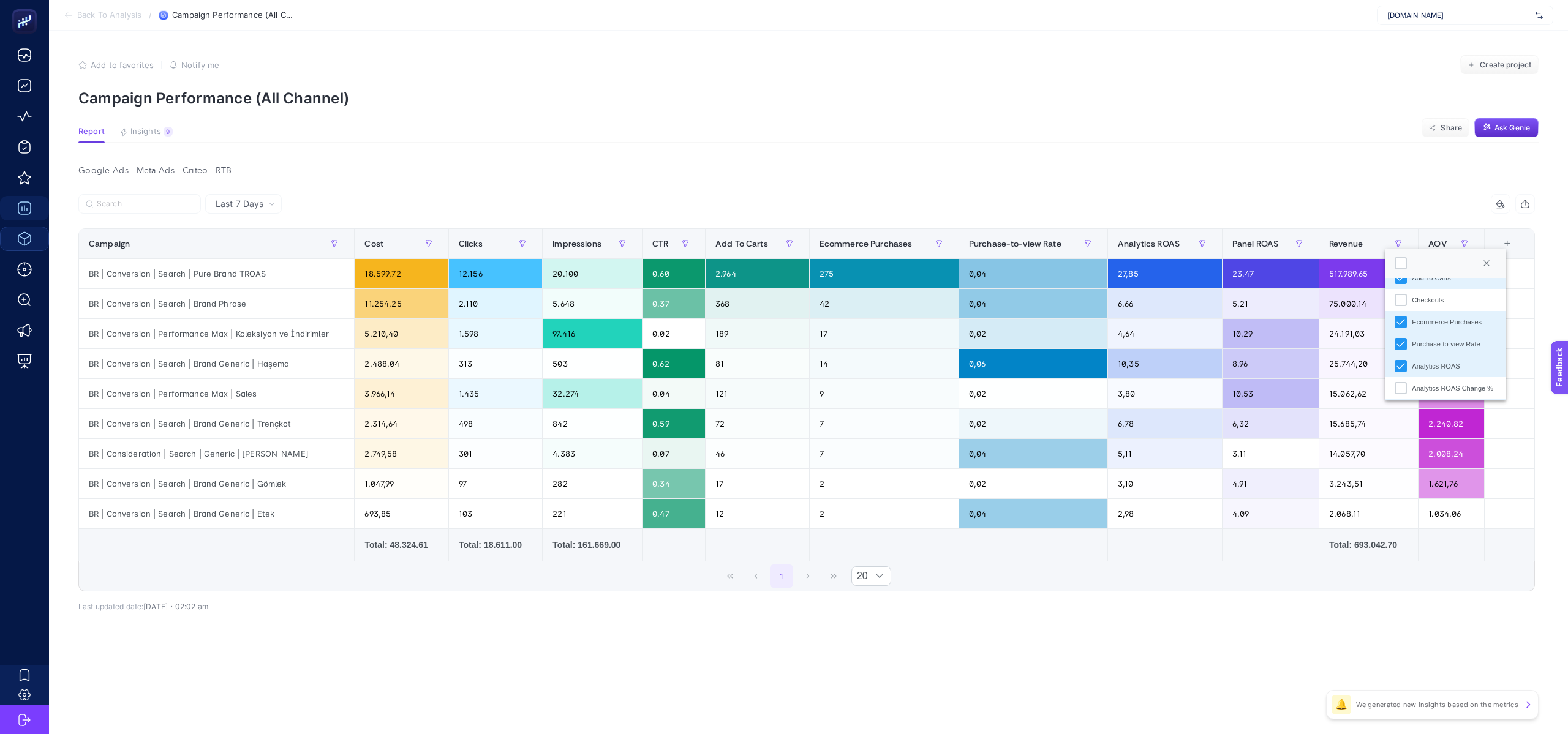
scroll to position [401, 0]
click at [1400, 319] on li "Ecommerce Purchases" at bounding box center [1445, 311] width 121 height 22
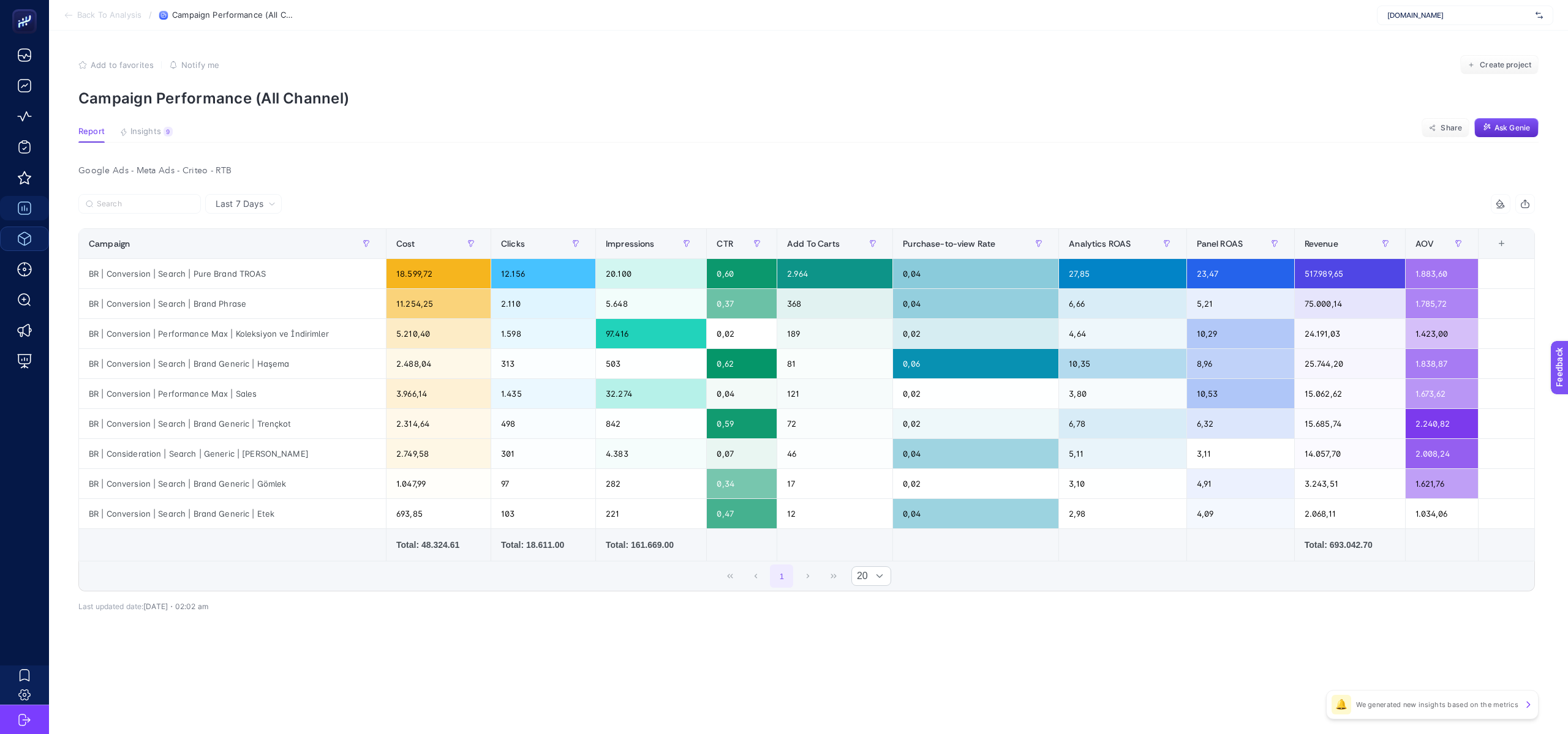
click at [1511, 255] on th "11 items selected +" at bounding box center [1506, 244] width 56 height 30
click at [1504, 253] on th "11 items selected +" at bounding box center [1506, 244] width 56 height 30
click at [1501, 254] on th "11 items selected +" at bounding box center [1506, 244] width 56 height 30
click at [1498, 253] on th "11 items selected +" at bounding box center [1506, 244] width 56 height 30
click at [1500, 249] on div "+" at bounding box center [1502, 244] width 24 height 10
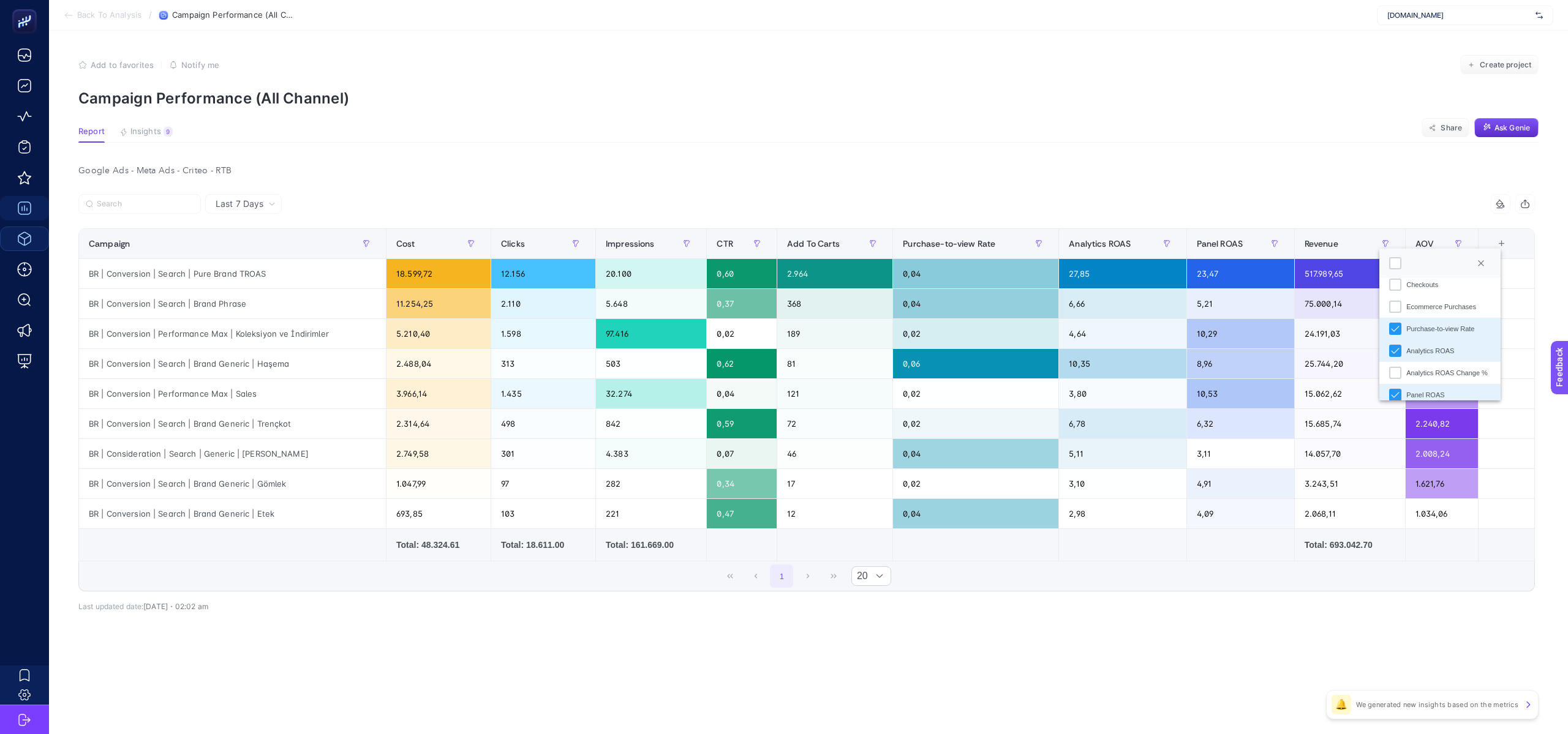
scroll to position [405, 0]
click at [1392, 335] on div "Purchase-to-view Rate" at bounding box center [1395, 330] width 12 height 12
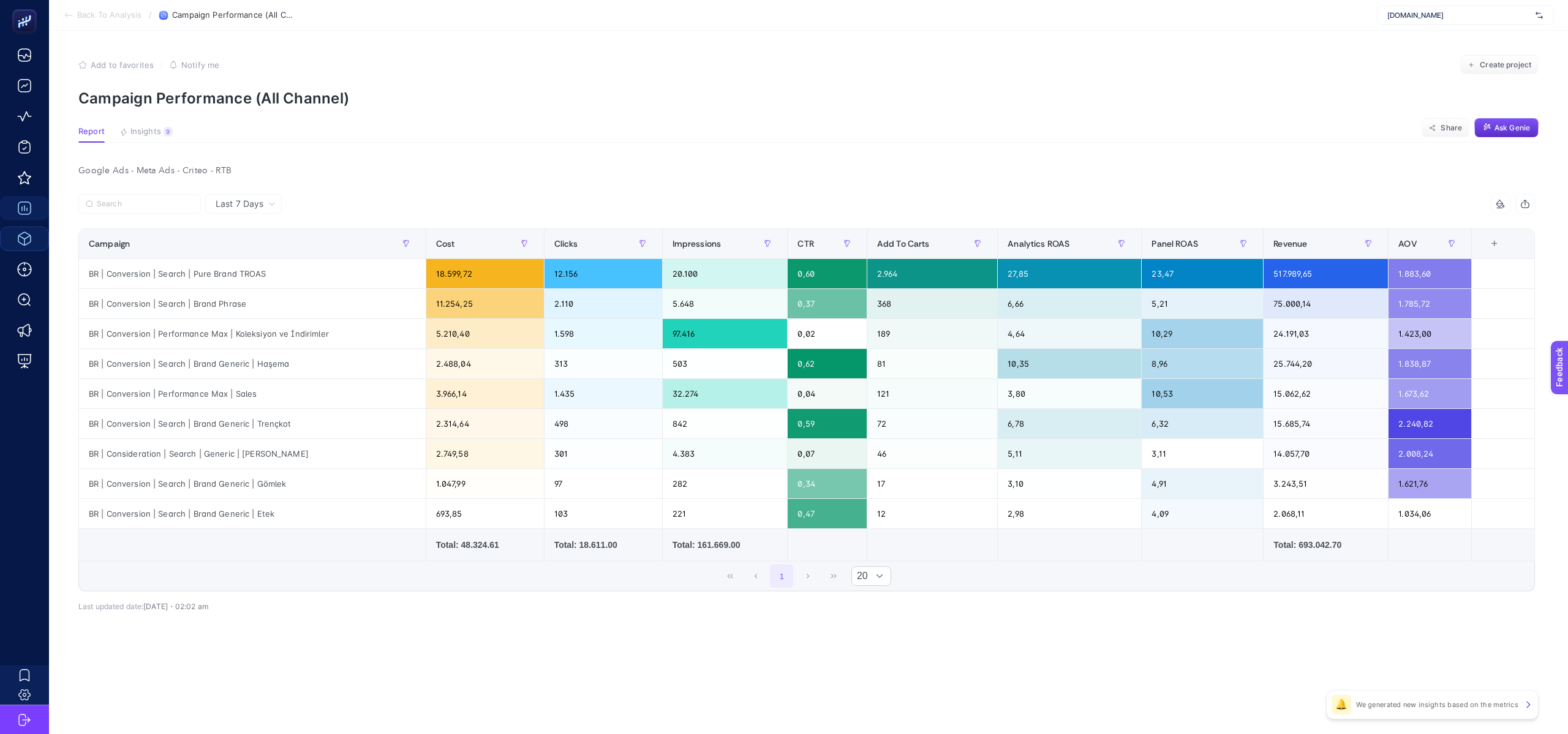
click at [1494, 255] on th "10 items selected +" at bounding box center [1502, 244] width 63 height 30
click at [1492, 253] on th "10 items selected +" at bounding box center [1502, 244] width 63 height 30
click at [1495, 249] on div "+" at bounding box center [1494, 244] width 24 height 10
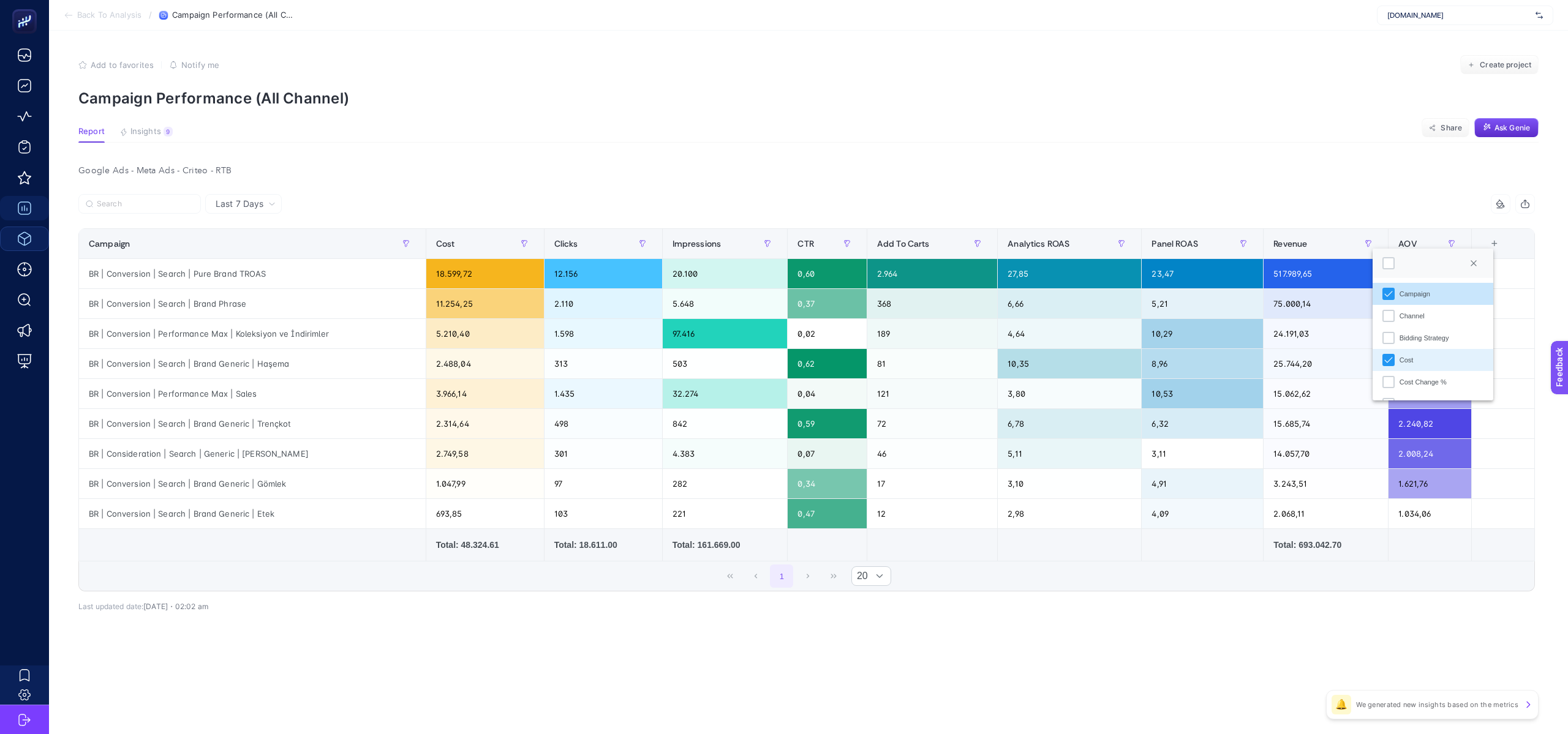
scroll to position [9, 60]
click at [1171, 172] on div "Google Ads - Meta Ads - Criteo - RTB" at bounding box center [806, 170] width 1475 height 17
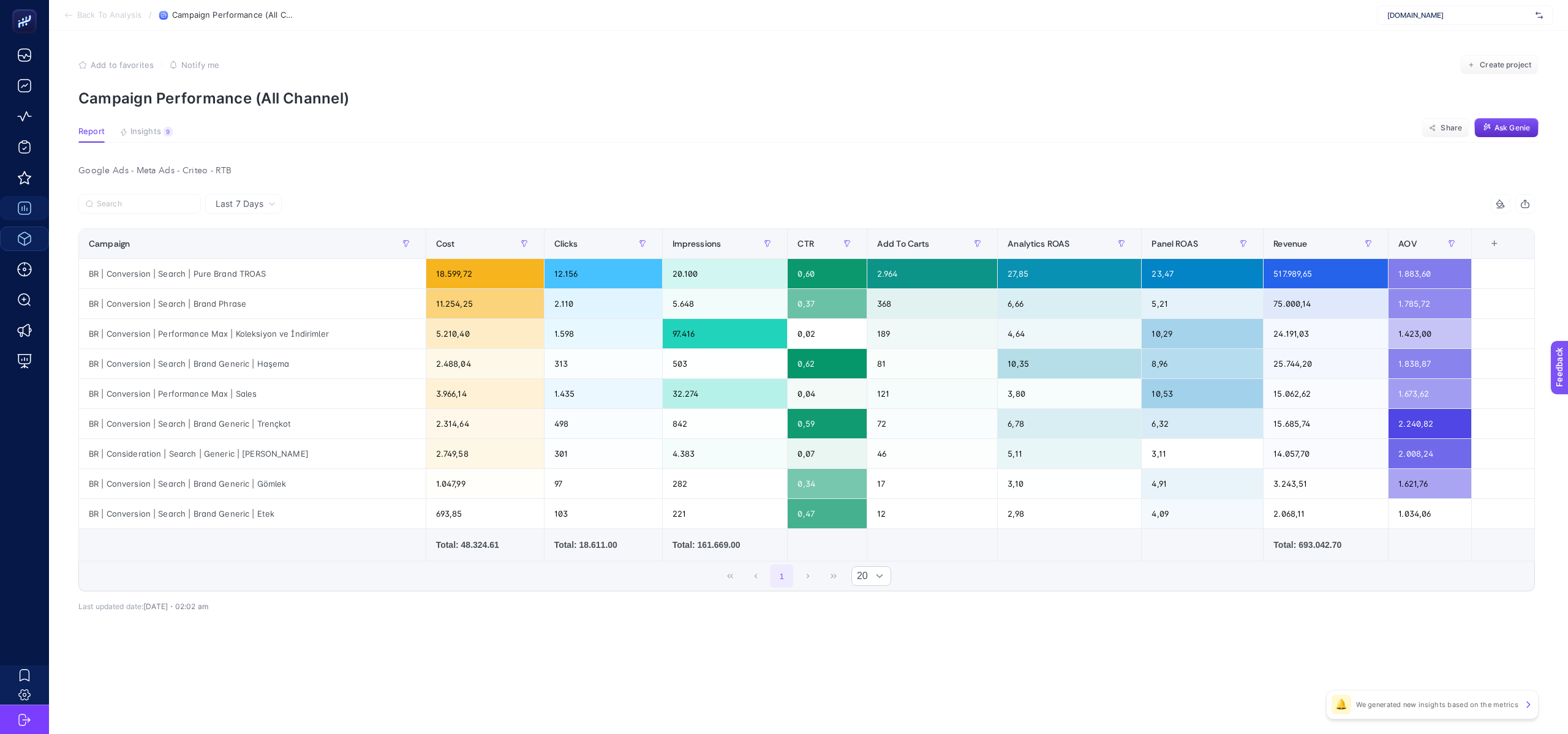
click at [1499, 244] on div "+" at bounding box center [1494, 244] width 24 height 10
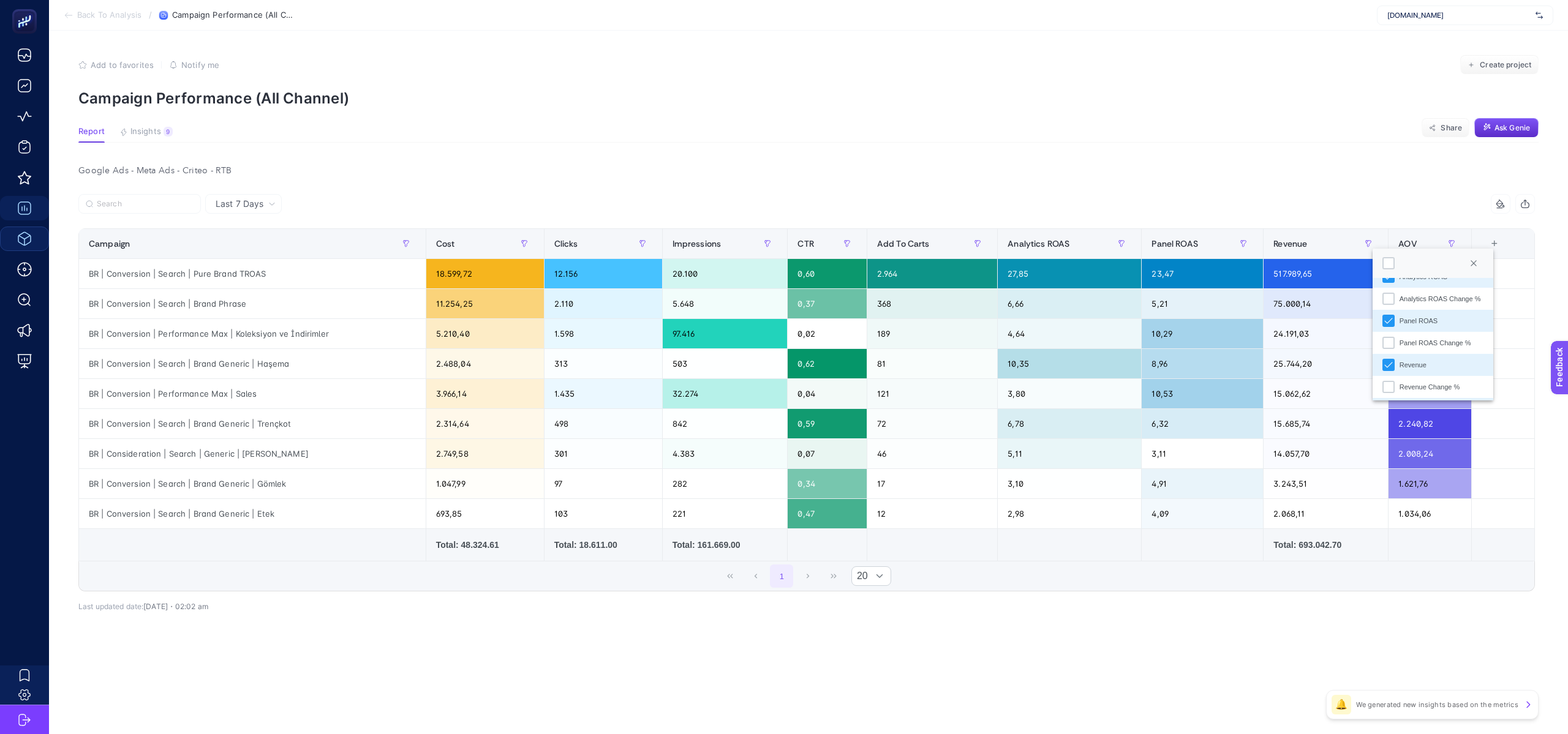
scroll to position [488, 0]
click at [1421, 319] on li "Panel ROAS" at bounding box center [1432, 313] width 121 height 22
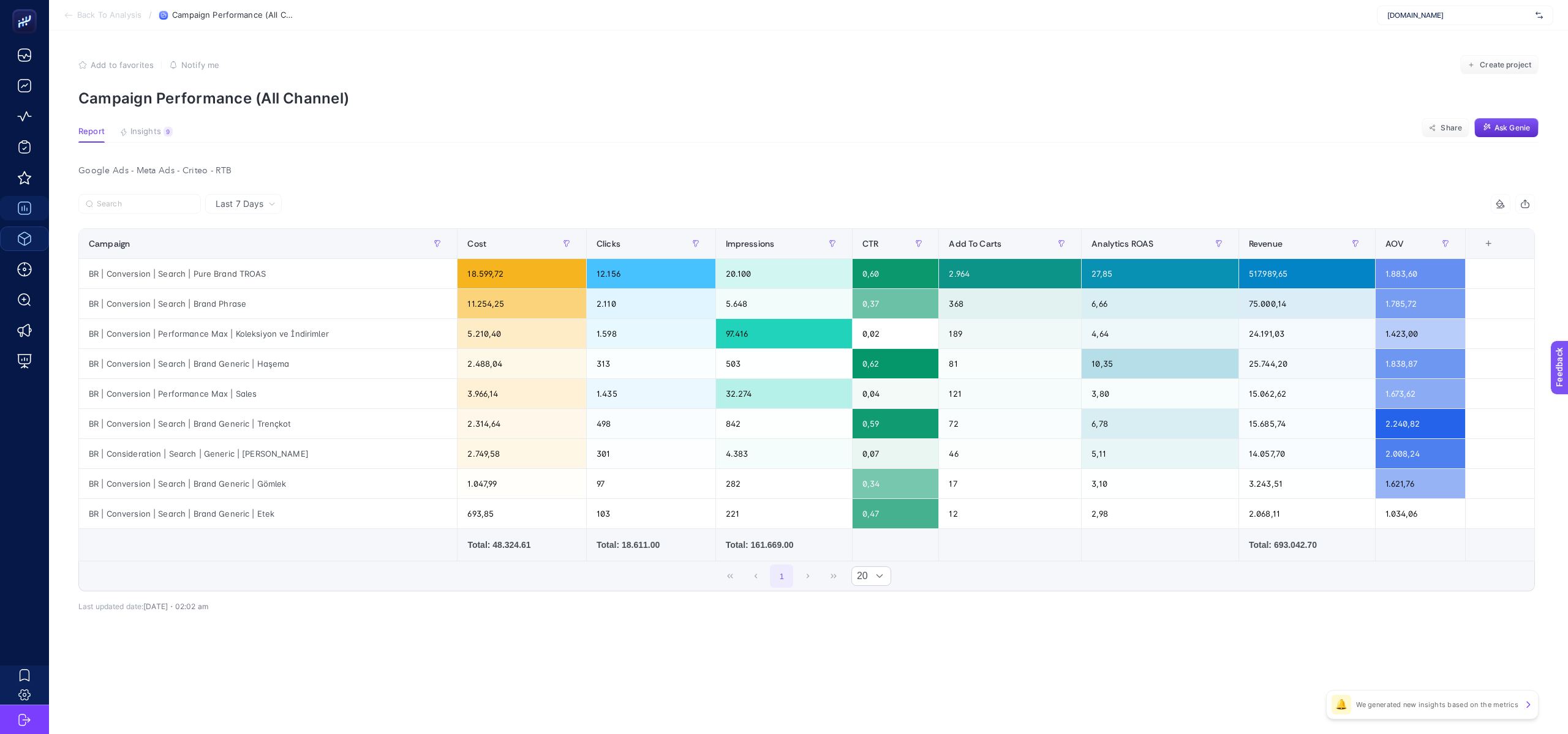
click at [1254, 171] on div "Google Ads - Meta Ads - Criteo - RTB" at bounding box center [806, 170] width 1475 height 17
click at [1077, 668] on article "Add to favorites false Notify me Create project Campaign Performance (All Chann…" at bounding box center [808, 382] width 1519 height 703
click at [1272, 244] on span "Revenue" at bounding box center [1266, 244] width 33 height 10
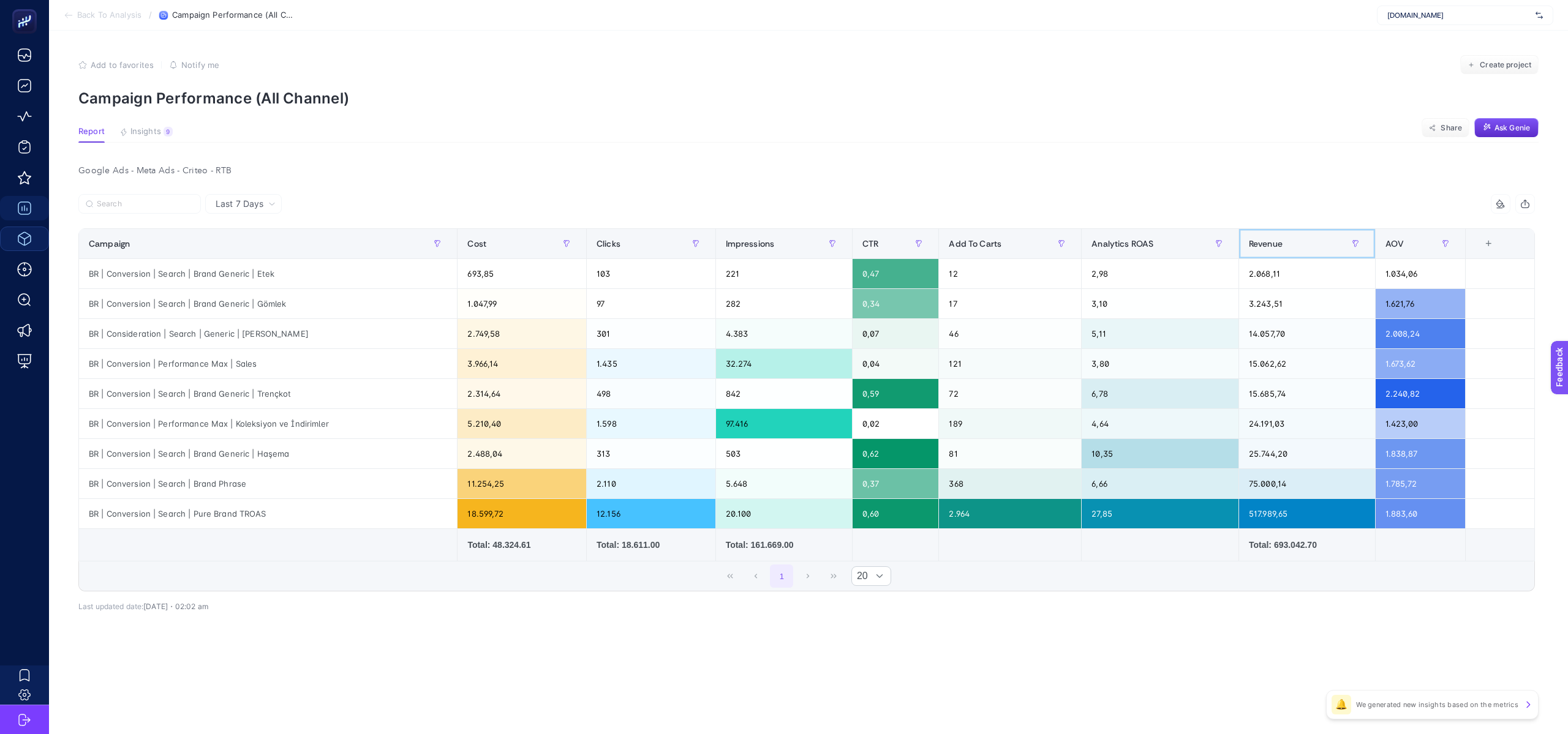
click at [1272, 244] on span "Revenue" at bounding box center [1266, 244] width 33 height 10
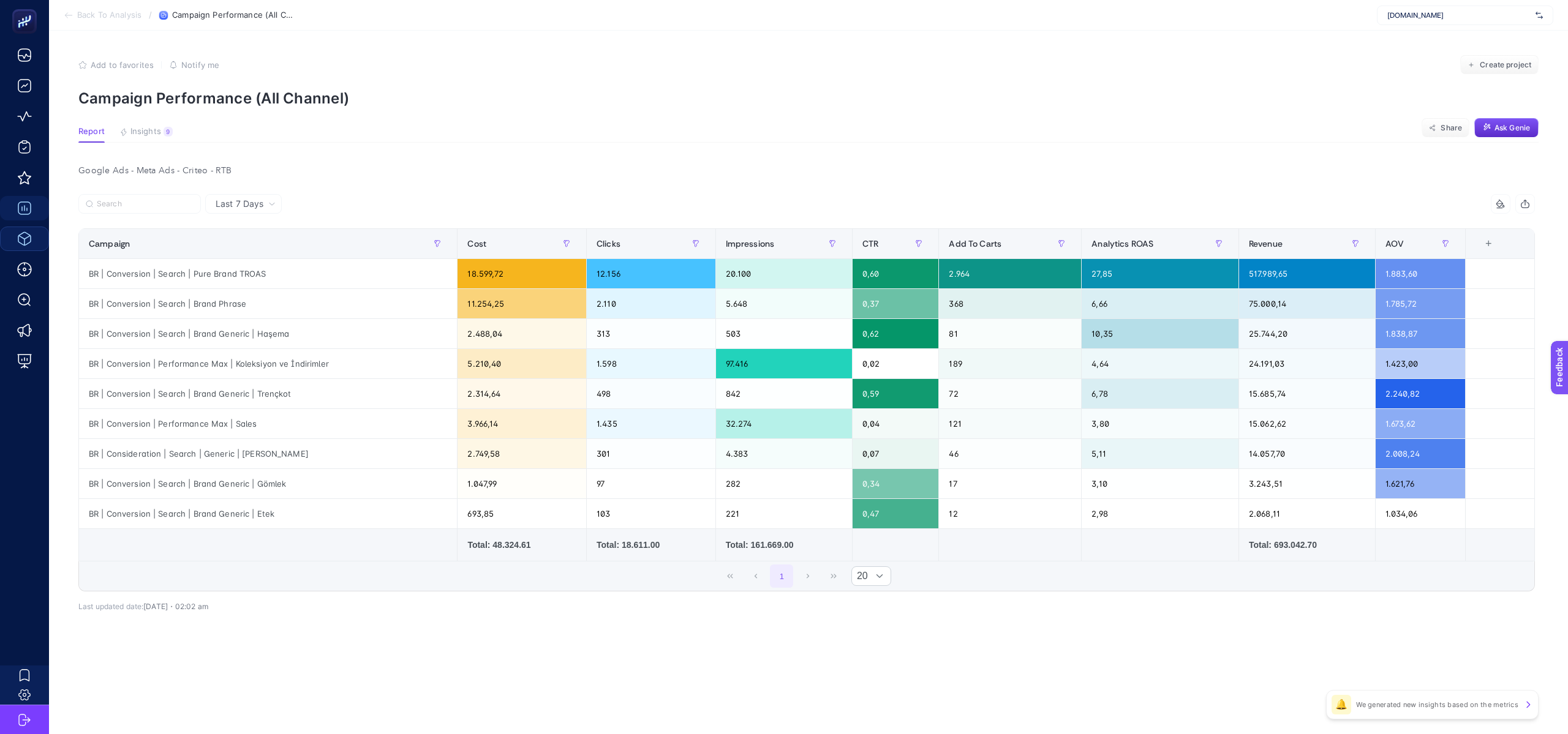
click at [1146, 599] on div "14 items selected Campaign Cost Clicks Impressions CTR Add To Carts Analytics R…" at bounding box center [807, 412] width 1457 height 398
click at [1490, 244] on div "+" at bounding box center [1488, 244] width 24 height 10
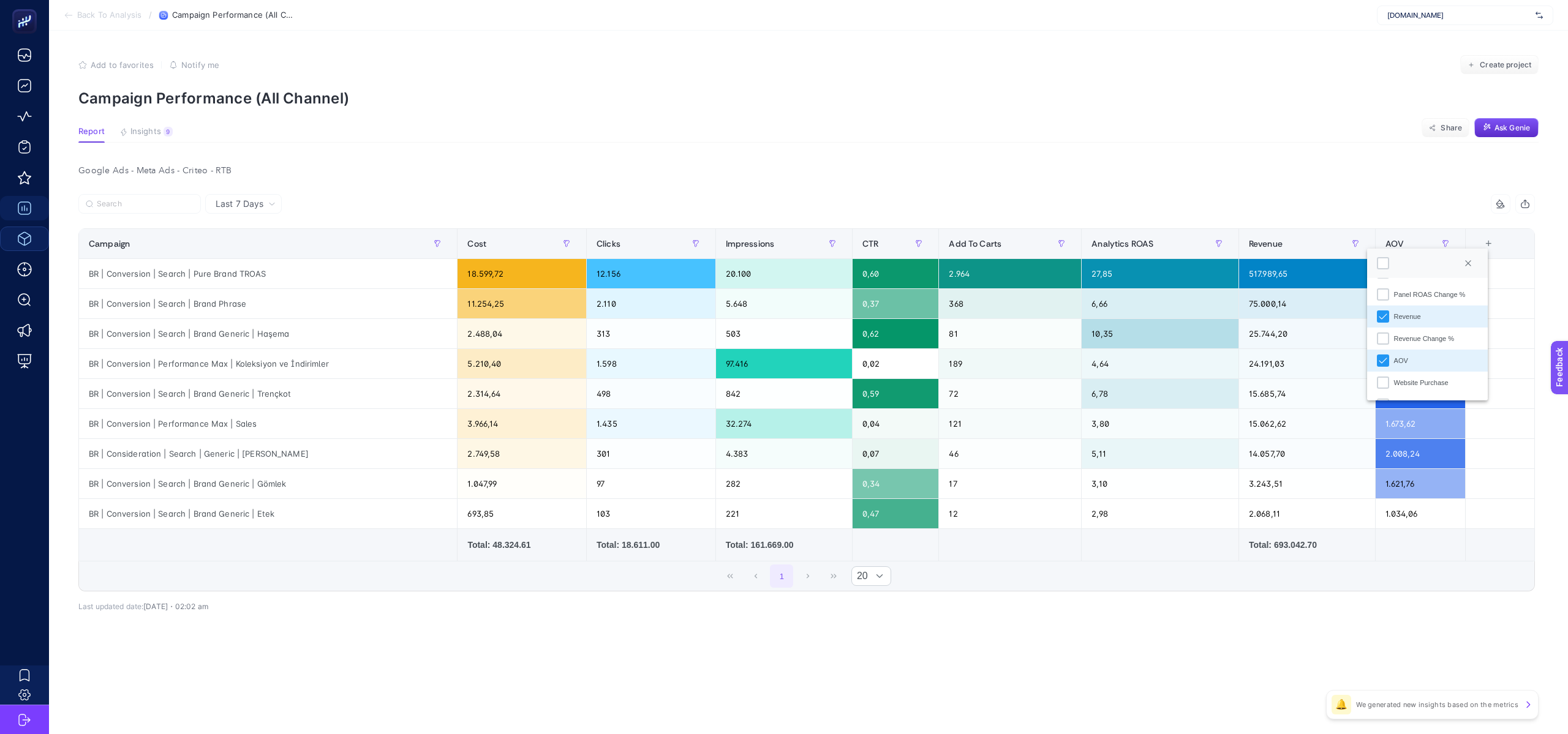
scroll to position [548, 0]
click at [1444, 360] on div "Website Purchase" at bounding box center [1420, 362] width 54 height 11
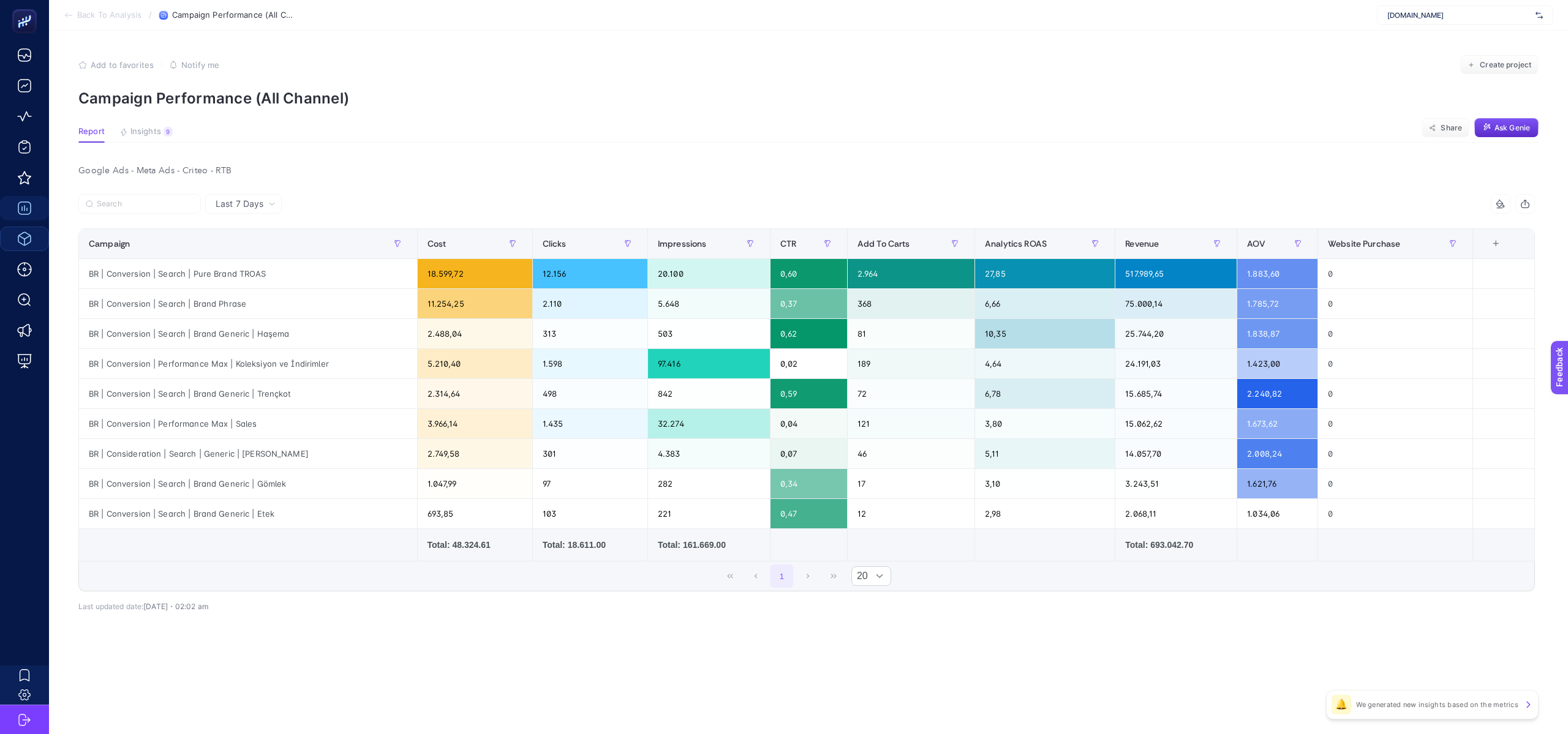
click at [1495, 246] on div "+" at bounding box center [1496, 244] width 24 height 10
click at [1424, 355] on li "Website Purchase" at bounding box center [1434, 362] width 121 height 22
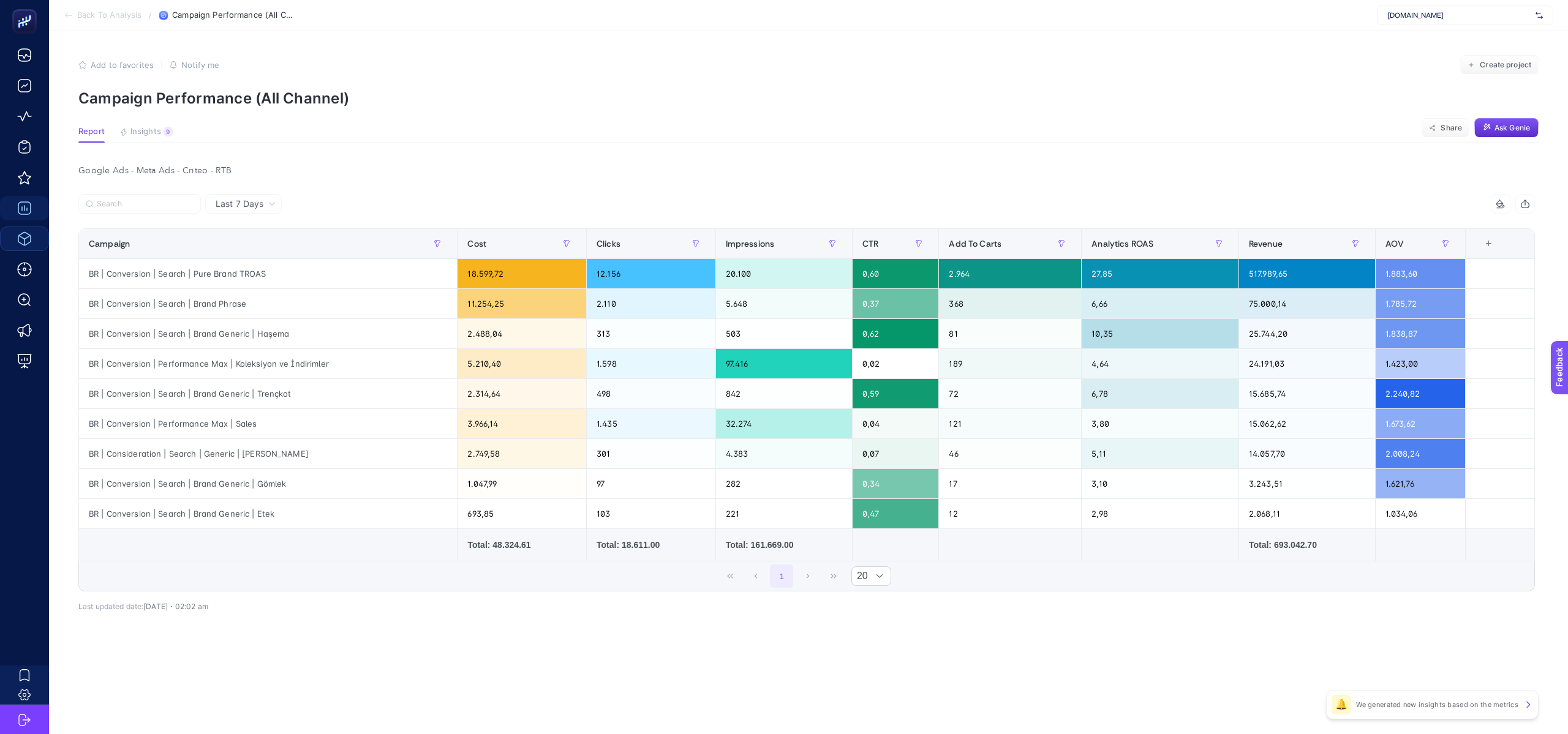
click at [1486, 245] on div "+" at bounding box center [1488, 244] width 24 height 10
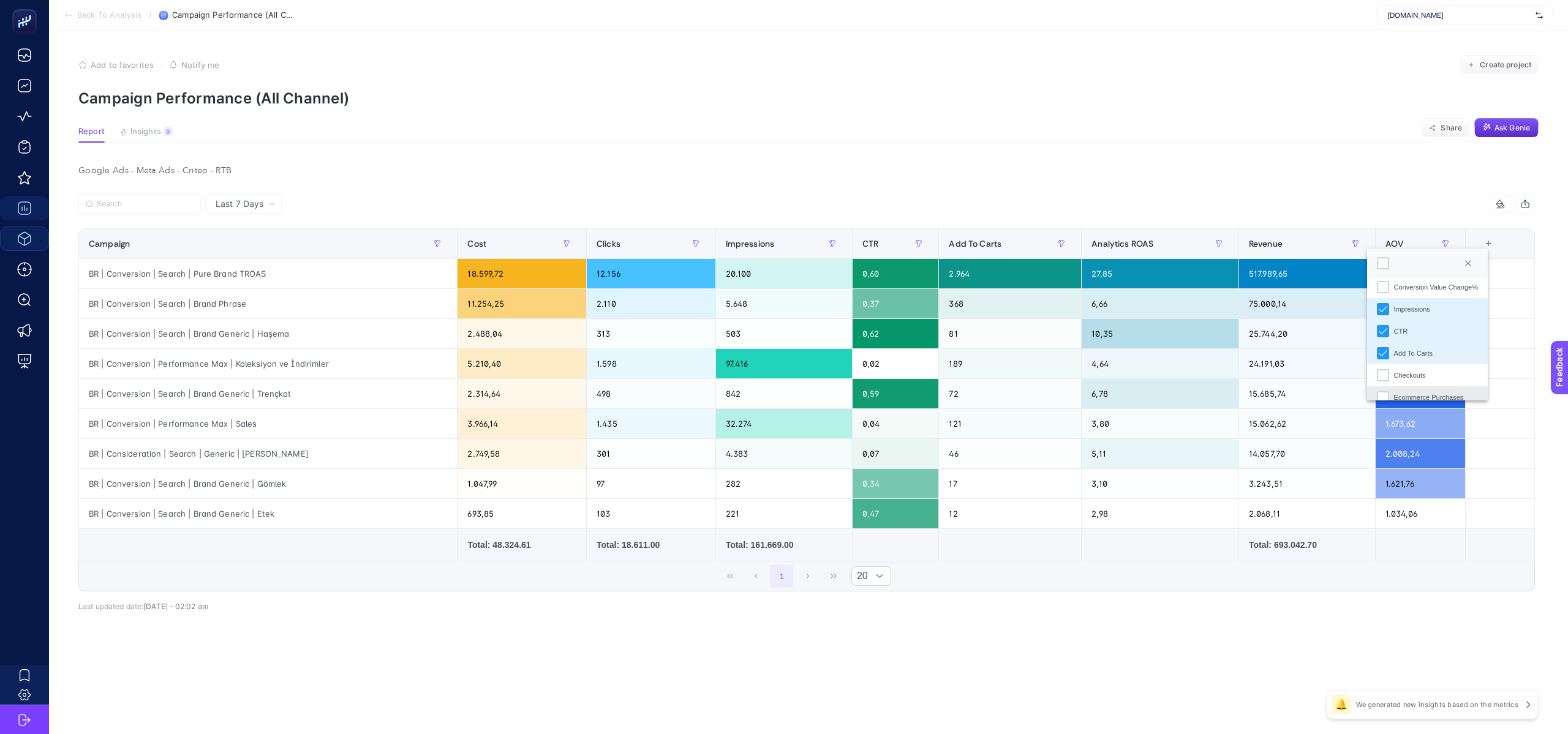
scroll to position [307, 0]
click at [1246, 629] on div "Last 7 Days 14 items selected Campaign Cost Clicks Impressions CTR Add To Carts…" at bounding box center [806, 429] width 1475 height 470
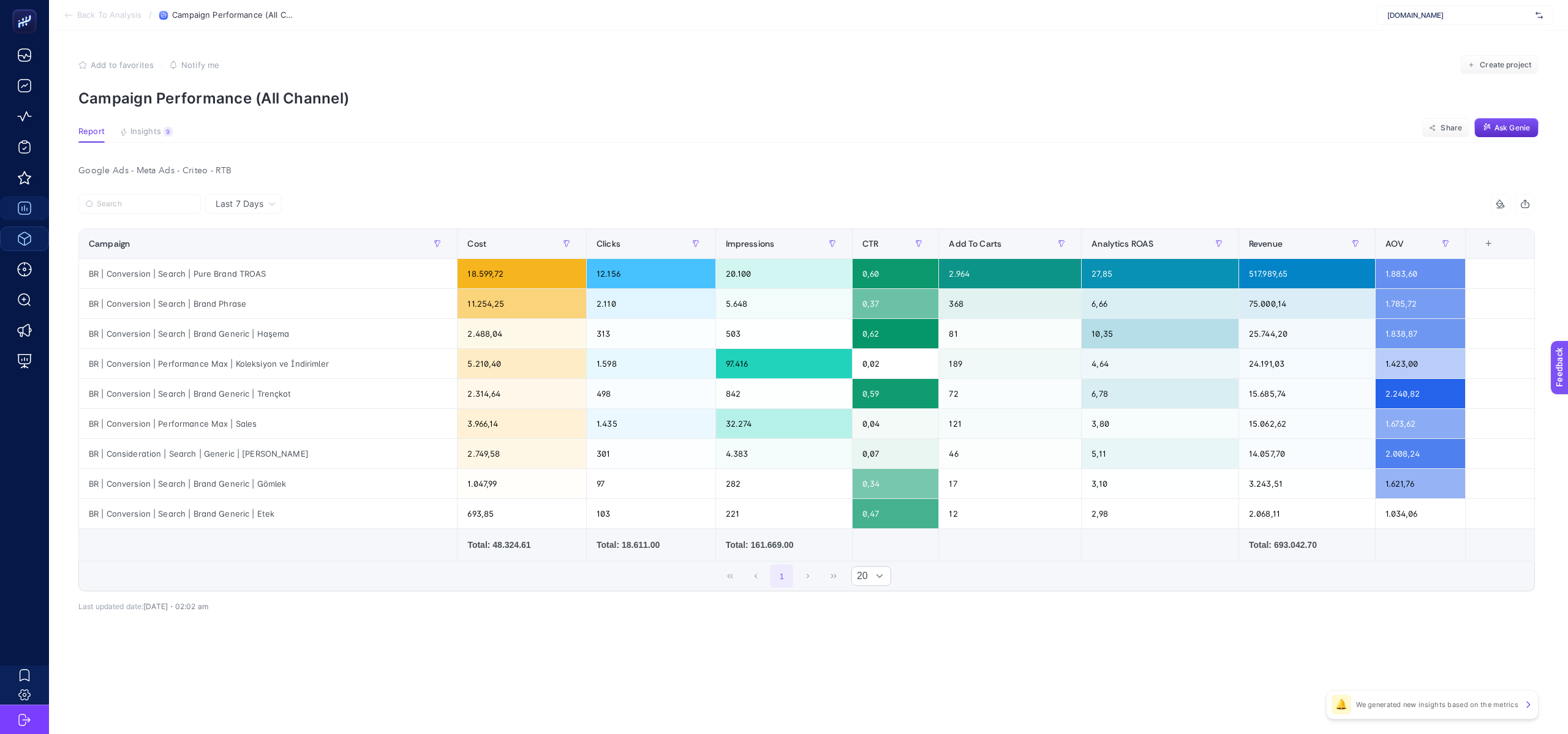
click at [1492, 250] on th "9 items selected +" at bounding box center [1500, 244] width 69 height 30
click at [1482, 250] on th "9 items selected +" at bounding box center [1500, 244] width 69 height 30
click at [1486, 248] on div "+" at bounding box center [1488, 244] width 24 height 10
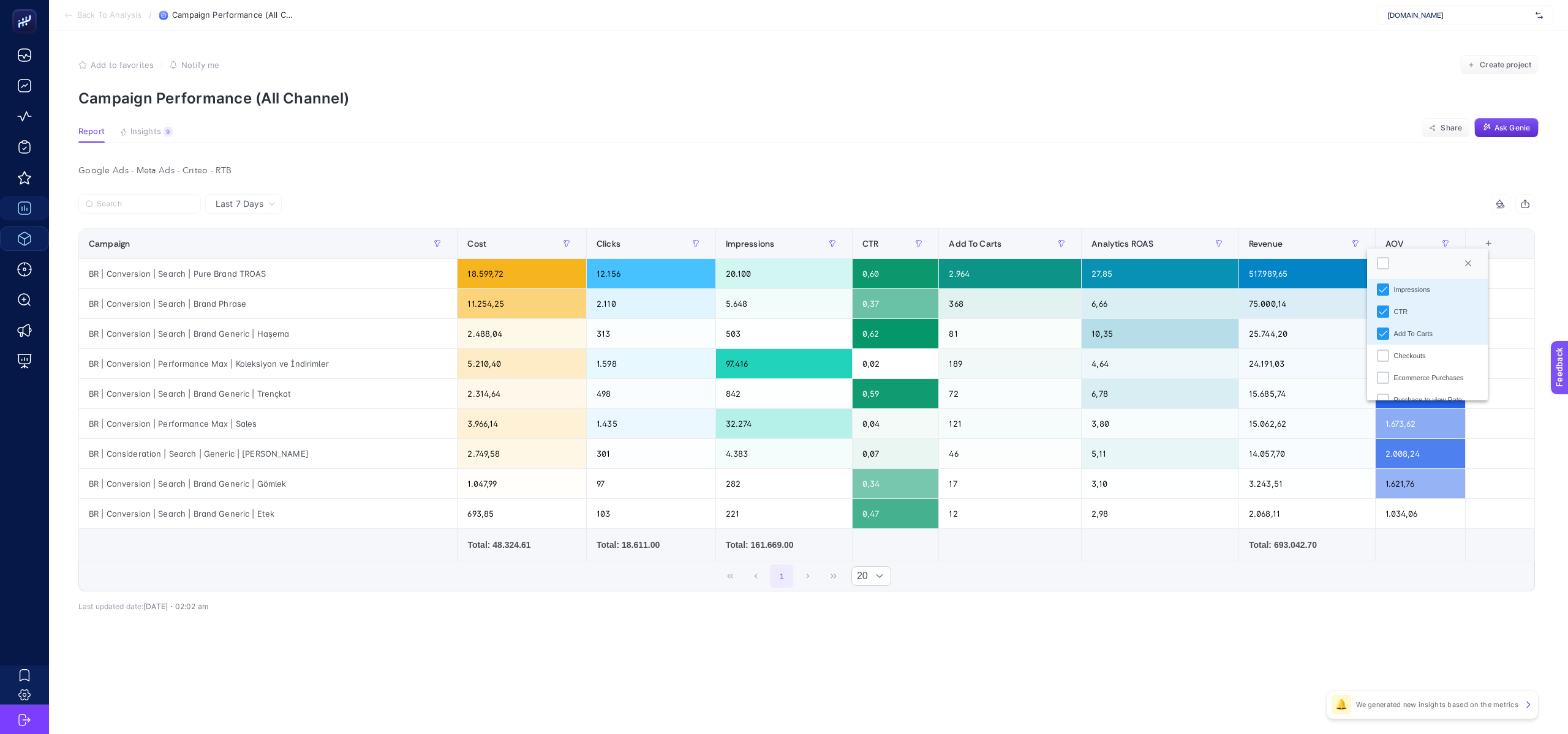
scroll to position [340, 0]
click at [1435, 376] on div "Ecommerce Purchases" at bounding box center [1428, 372] width 70 height 11
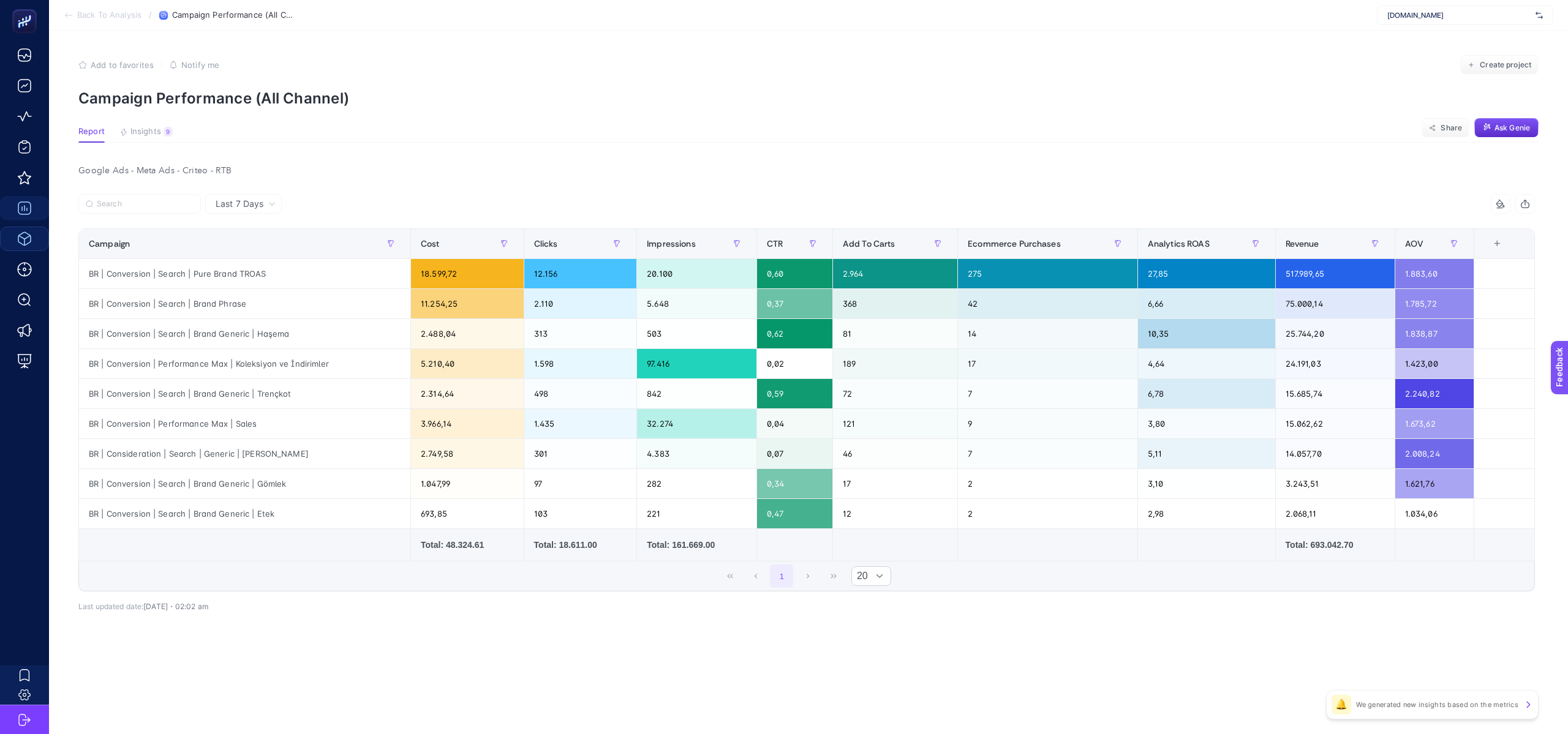
click at [1208, 618] on div "14 items selected Campaign Cost Clicks Impressions CTR Add To Carts Ecommerce P…" at bounding box center [807, 419] width 1457 height 412
click at [1031, 665] on article "Add to favorites false Notify me Create project Campaign Performance (All Chann…" at bounding box center [808, 382] width 1519 height 703
